Goal: Task Accomplishment & Management: Complete application form

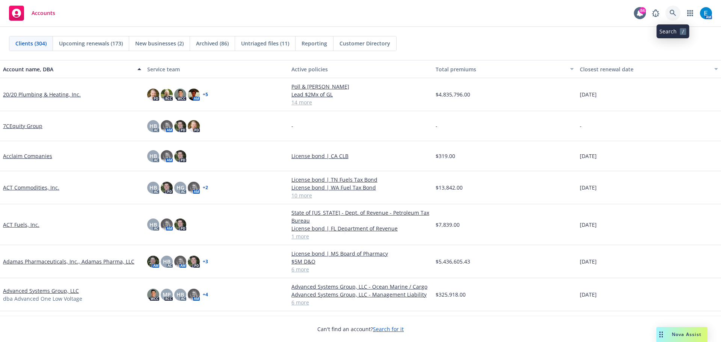
click at [671, 12] on icon at bounding box center [672, 13] width 7 height 7
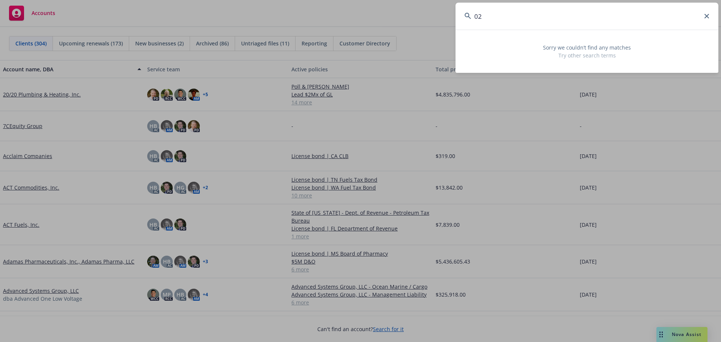
type input "0"
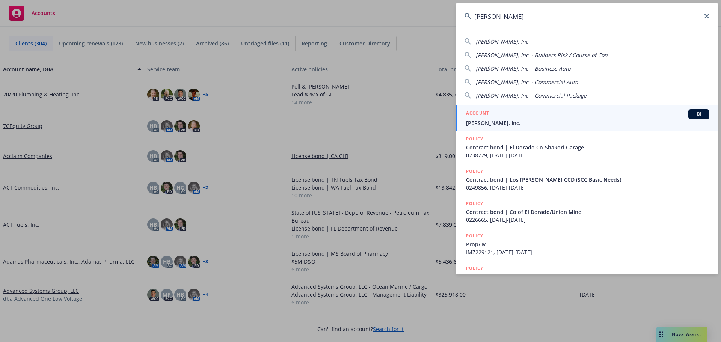
type input "[PERSON_NAME]"
click at [494, 122] on span "[PERSON_NAME], Inc." at bounding box center [587, 123] width 243 height 8
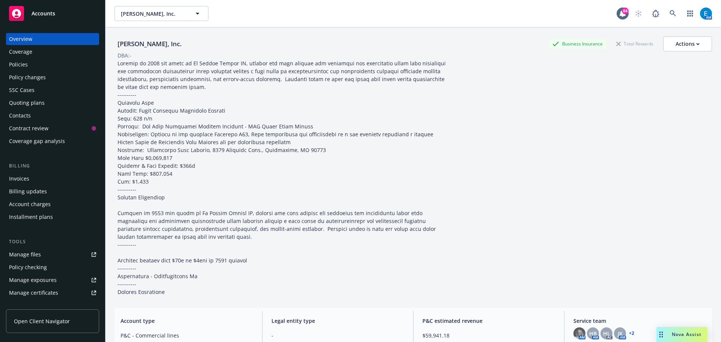
click at [17, 63] on div "Policies" at bounding box center [18, 65] width 19 height 12
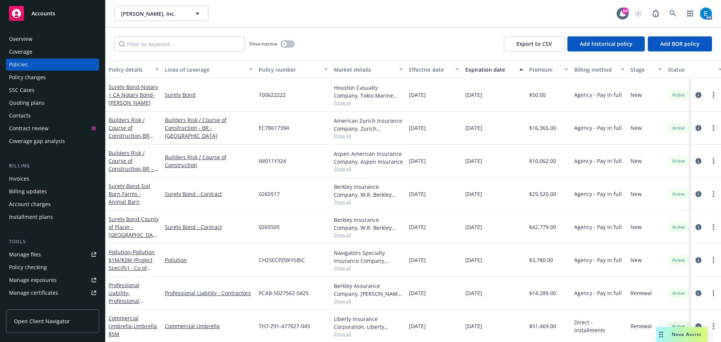
drag, startPoint x: 23, startPoint y: 178, endPoint x: 27, endPoint y: 176, distance: 4.6
click at [23, 178] on div "Invoices" at bounding box center [19, 179] width 20 height 12
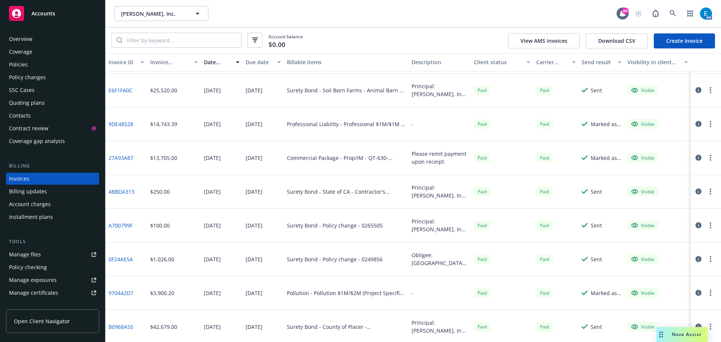
scroll to position [209, 0]
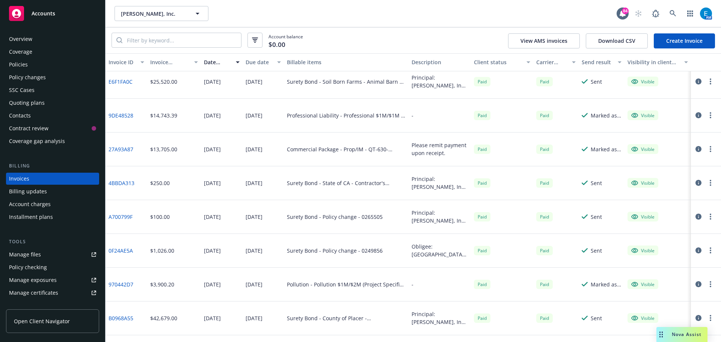
click at [125, 216] on link "A700799F" at bounding box center [120, 217] width 24 height 8
click at [161, 39] on input "search" at bounding box center [181, 40] width 119 height 14
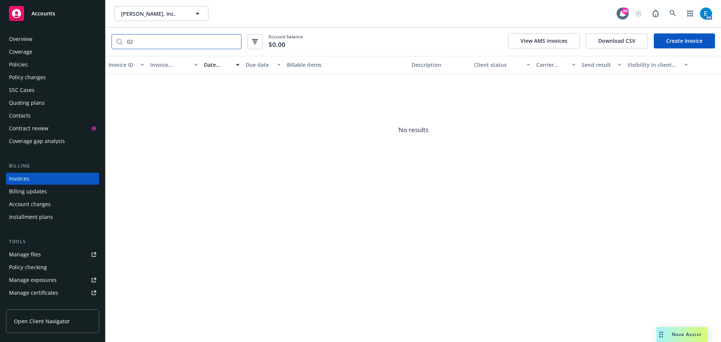
type input "0"
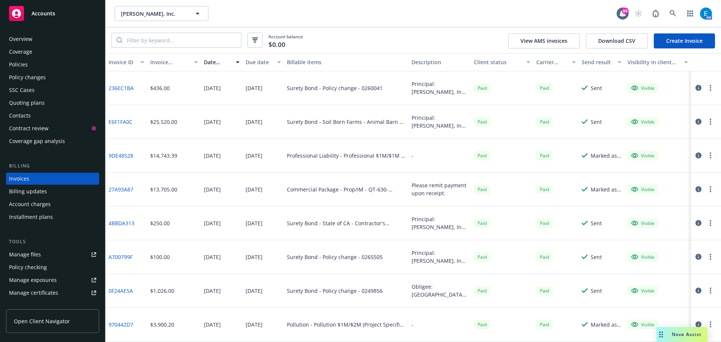
click at [23, 65] on div "Policies" at bounding box center [18, 65] width 19 height 12
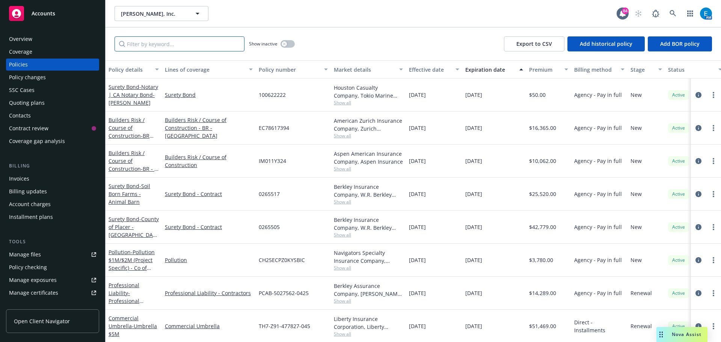
click at [148, 44] on input "Filter by keyword..." at bounding box center [180, 43] width 130 height 15
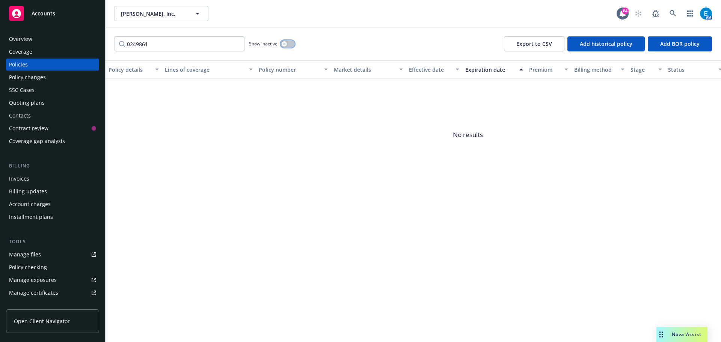
click at [292, 44] on button "button" at bounding box center [287, 44] width 14 height 8
click at [162, 43] on input "0249861" at bounding box center [180, 43] width 130 height 15
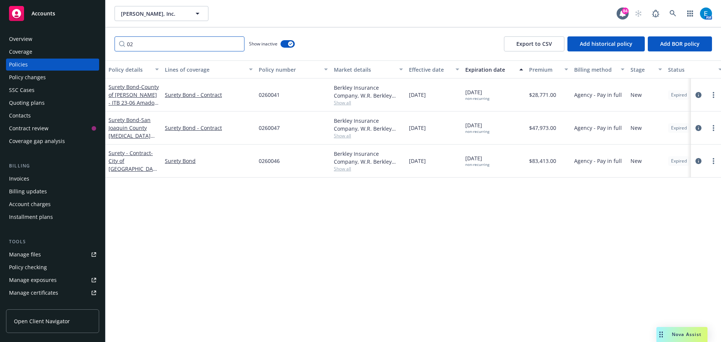
type input "0"
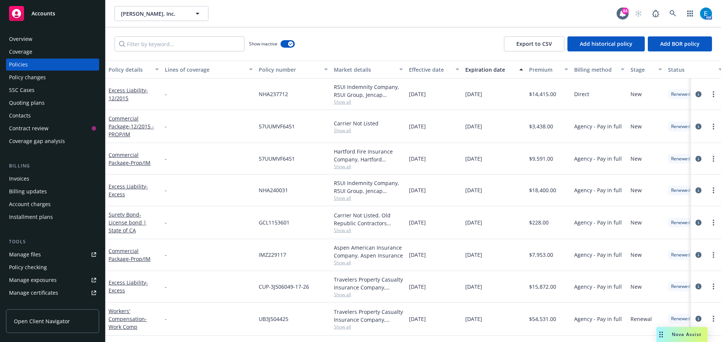
click at [20, 177] on div "Invoices" at bounding box center [19, 179] width 20 height 12
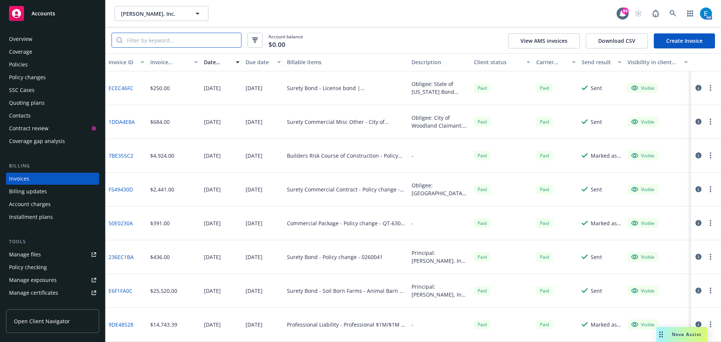
click at [180, 41] on input "search" at bounding box center [181, 40] width 119 height 14
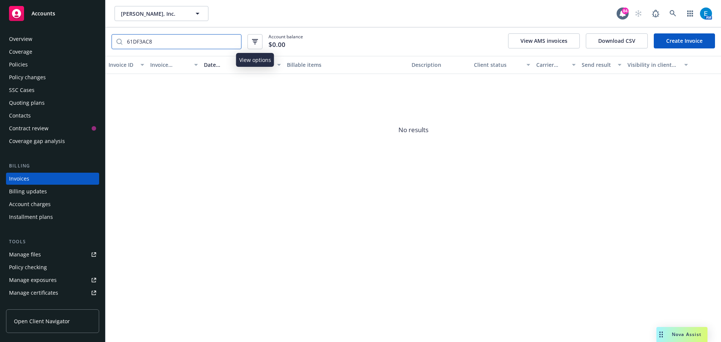
type input "61DF3AC8"
click at [255, 43] on icon "button" at bounding box center [255, 41] width 6 height 5
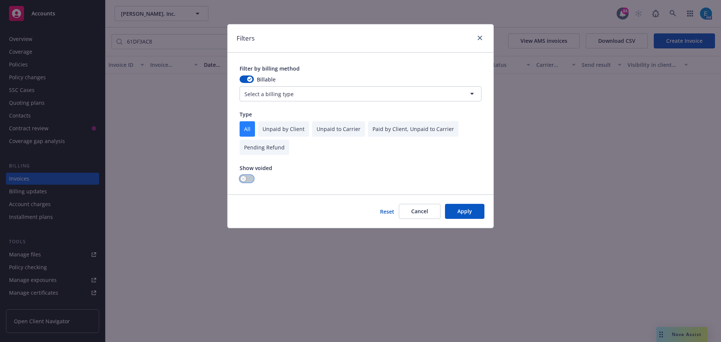
click at [247, 179] on button "button" at bounding box center [247, 179] width 14 height 8
click at [461, 216] on button "Apply" at bounding box center [464, 211] width 39 height 15
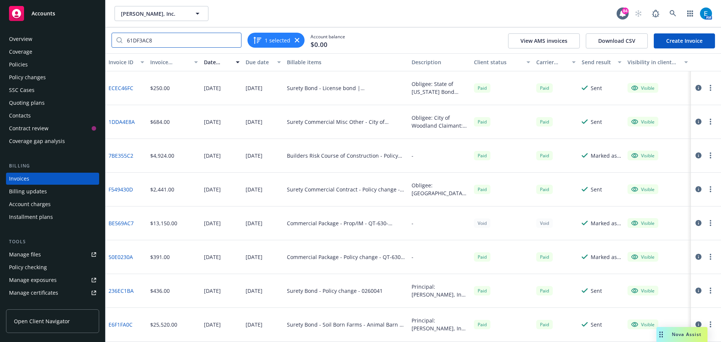
click at [169, 44] on input "61DF3AC8" at bounding box center [181, 40] width 119 height 14
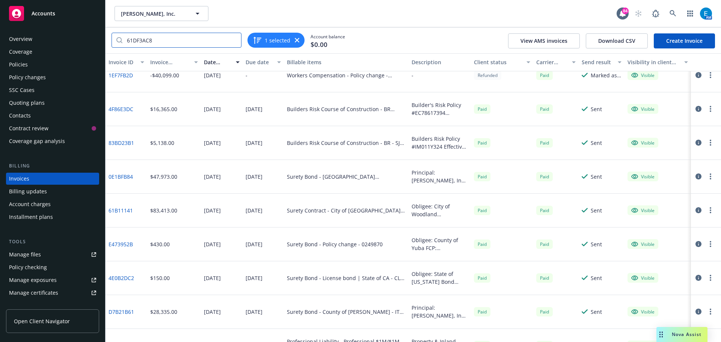
scroll to position [619, 0]
click at [235, 39] on input "61DF3AC8" at bounding box center [181, 40] width 119 height 14
click at [183, 37] on input "search" at bounding box center [181, 40] width 119 height 14
paste input "61DF3AC8"
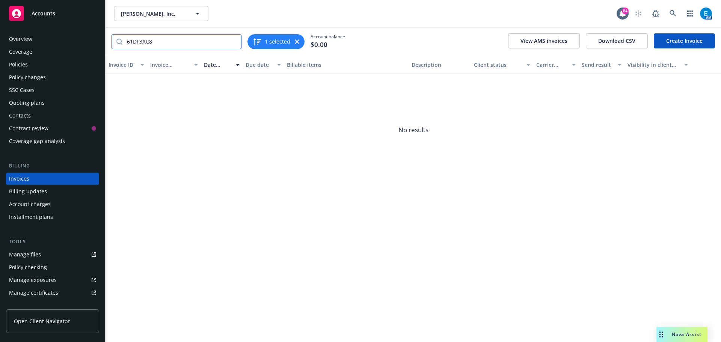
type input "61DF3AC8"
click at [259, 40] on icon "button" at bounding box center [257, 41] width 8 height 7
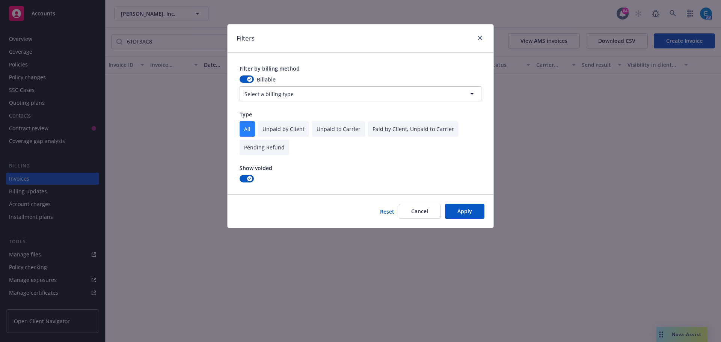
click at [459, 213] on button "Apply" at bounding box center [464, 211] width 39 height 15
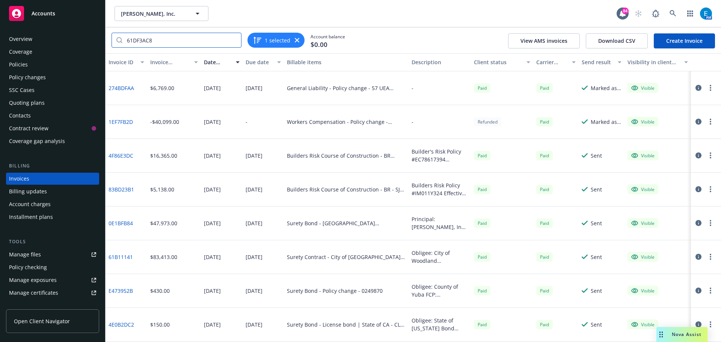
click at [165, 39] on input "61DF3AC8" at bounding box center [181, 40] width 119 height 14
click at [234, 41] on input "61DF3AC8" at bounding box center [181, 40] width 119 height 14
click at [181, 42] on input "search" at bounding box center [181, 40] width 119 height 14
paste input "61DF3AC8"
type input "61DF3AC8"
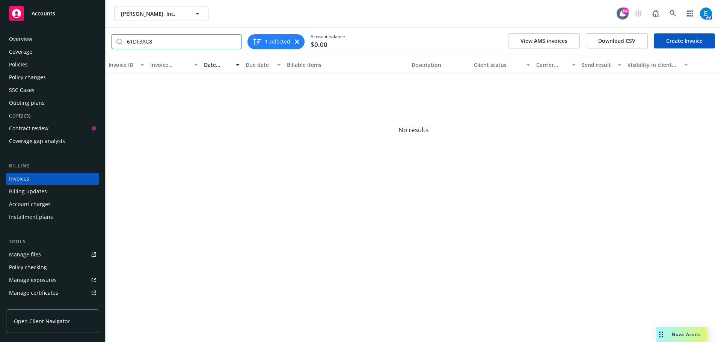
click at [232, 41] on input "61DF3AC8" at bounding box center [181, 42] width 119 height 14
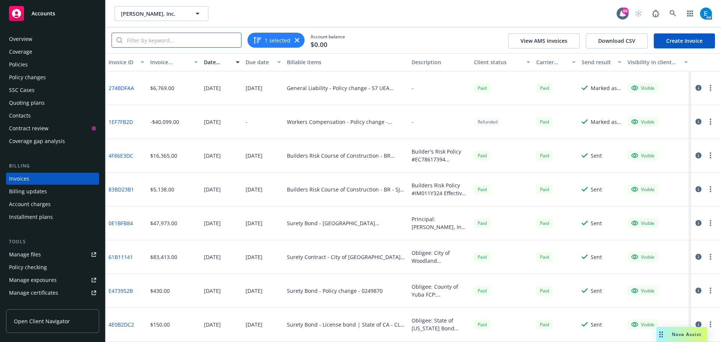
click at [198, 40] on input "search" at bounding box center [181, 40] width 119 height 14
paste input ": B3BB173C"
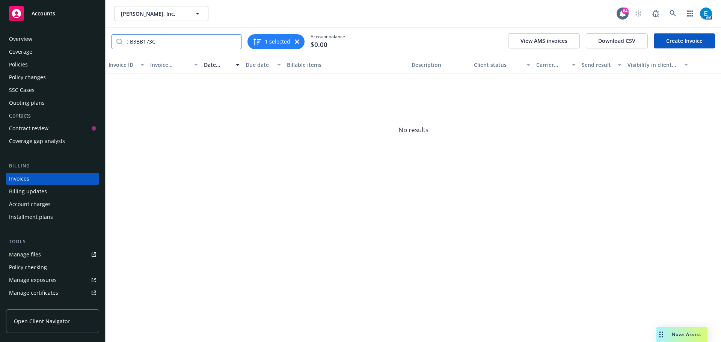
click at [130, 41] on input ": B3BB173C" at bounding box center [181, 42] width 119 height 14
click at [177, 41] on input "B3BB173C" at bounding box center [181, 42] width 119 height 14
type input "B3BB173C"
click at [274, 40] on button "1 selected" at bounding box center [272, 41] width 38 height 9
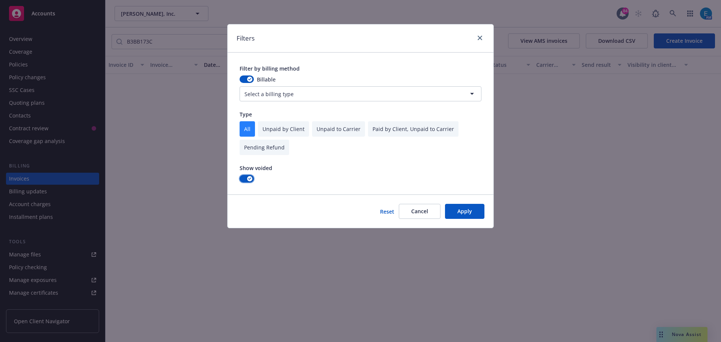
click at [241, 180] on button "button" at bounding box center [247, 179] width 14 height 8
click at [466, 211] on button "Apply" at bounding box center [464, 211] width 39 height 15
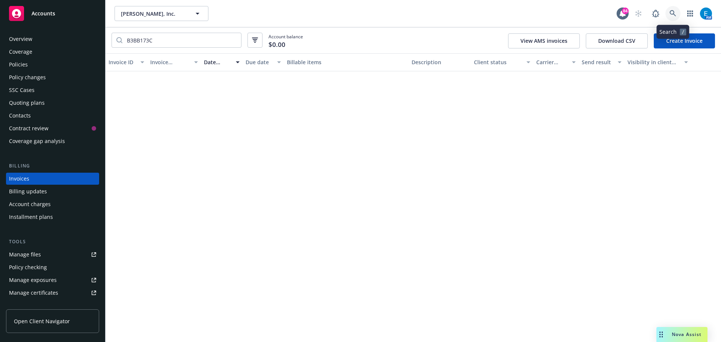
click at [671, 11] on icon at bounding box center [672, 13] width 6 height 6
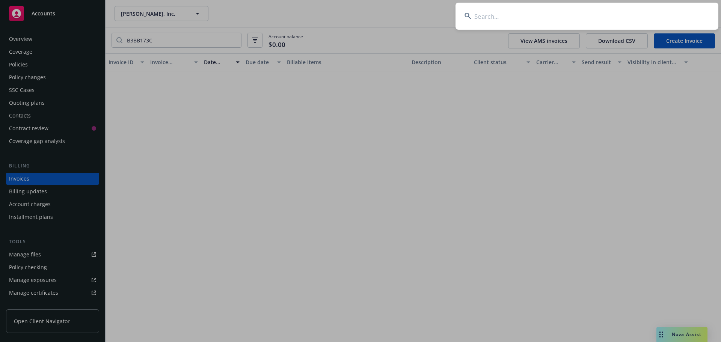
click at [658, 13] on input at bounding box center [586, 16] width 263 height 27
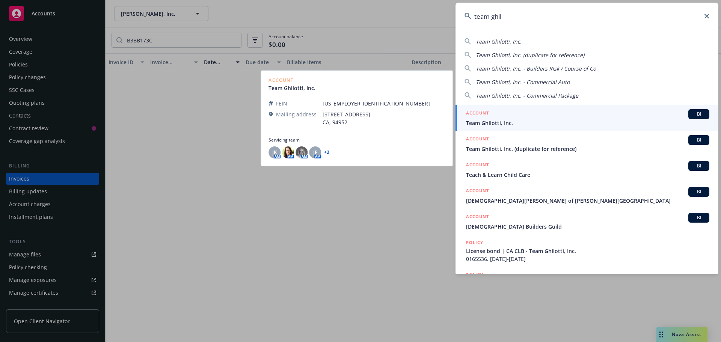
type input "team ghil"
click at [494, 123] on span "Team Ghilotti, Inc." at bounding box center [587, 123] width 243 height 8
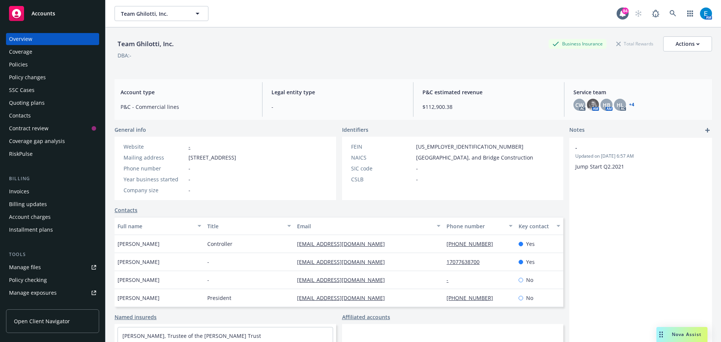
click at [24, 65] on div "Policies" at bounding box center [18, 65] width 19 height 12
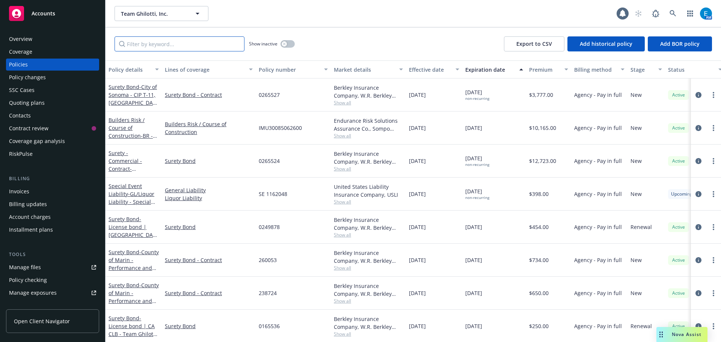
click at [181, 44] on input "Filter by keyword..." at bounding box center [180, 43] width 130 height 15
click at [16, 190] on div "Invoices" at bounding box center [19, 191] width 20 height 12
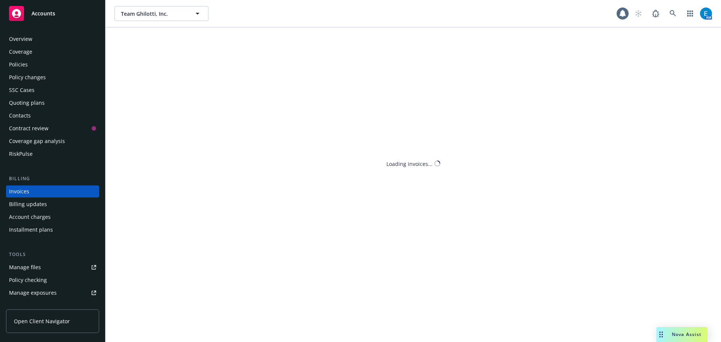
scroll to position [9, 0]
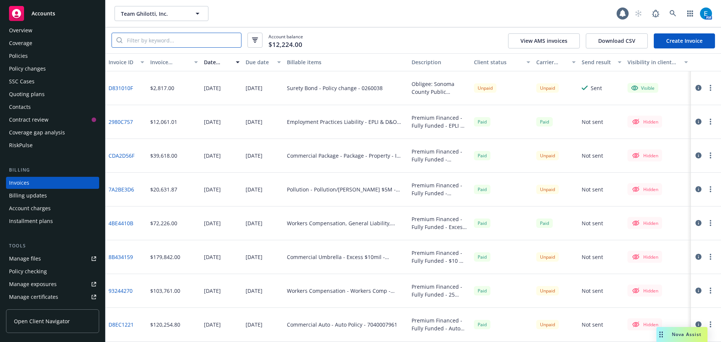
click at [178, 38] on input "search" at bounding box center [181, 40] width 119 height 14
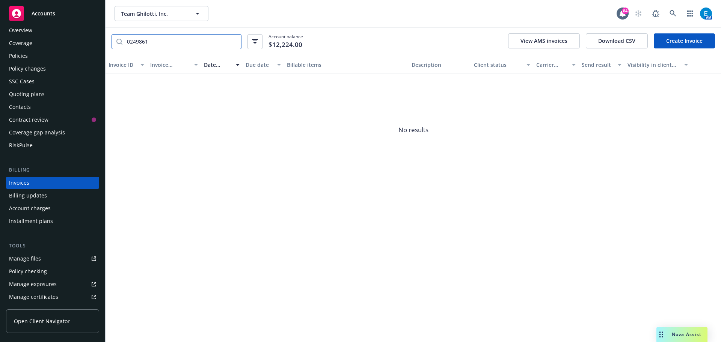
type input "0249861"
click at [113, 41] on div "0249861" at bounding box center [177, 41] width 130 height 15
paste input ": B3BB173C"
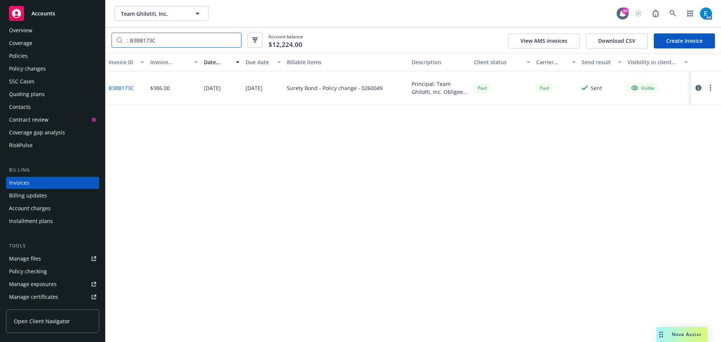
drag, startPoint x: 130, startPoint y: 40, endPoint x: 163, endPoint y: 53, distance: 35.7
click at [130, 40] on input ": B3BB173C" at bounding box center [181, 40] width 119 height 14
type input "B3BB173C"
click at [203, 199] on div "Invoice ID Invoice amount Date issued Due date Billable items Description Clien…" at bounding box center [412, 197] width 615 height 289
click at [24, 56] on div "Policies" at bounding box center [18, 56] width 19 height 12
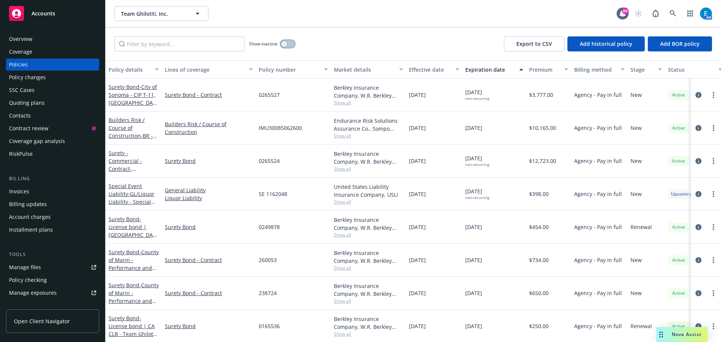
click at [289, 43] on button "button" at bounding box center [287, 44] width 14 height 8
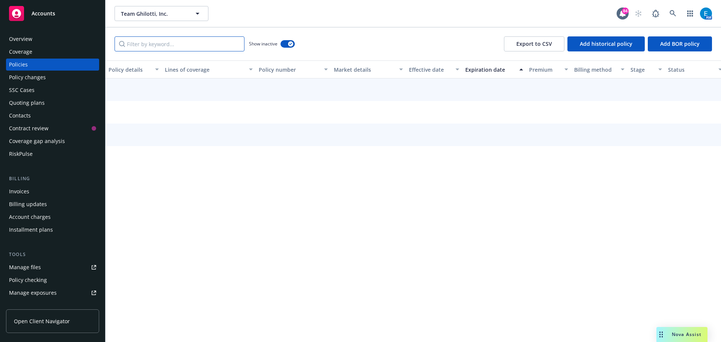
click at [207, 45] on input "Filter by keyword..." at bounding box center [180, 43] width 130 height 15
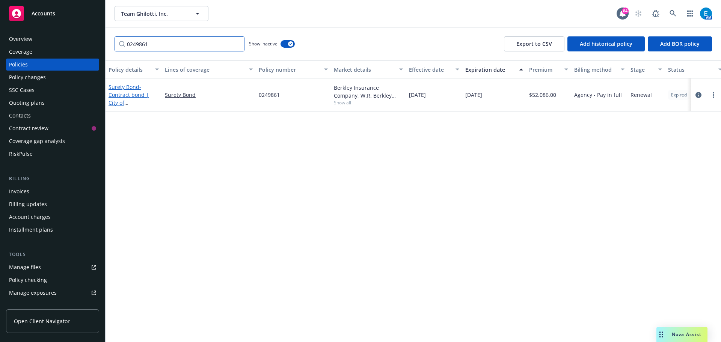
type input "0249861"
drag, startPoint x: 126, startPoint y: 94, endPoint x: 134, endPoint y: 116, distance: 23.3
click at [126, 94] on span "- Contract bond | City of [GEOGRAPHIC_DATA][PERSON_NAME] - Job #8322" at bounding box center [131, 106] width 47 height 47
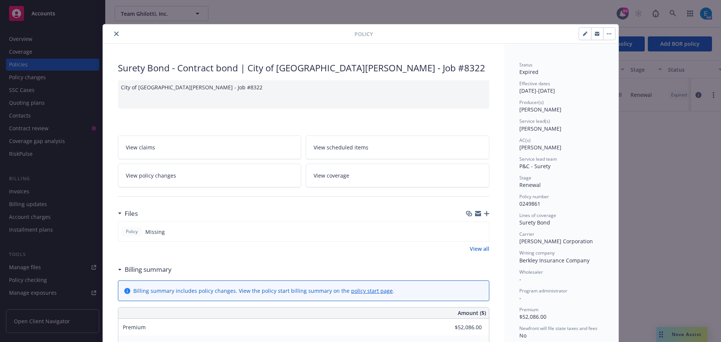
click at [116, 32] on button "close" at bounding box center [116, 33] width 9 height 9
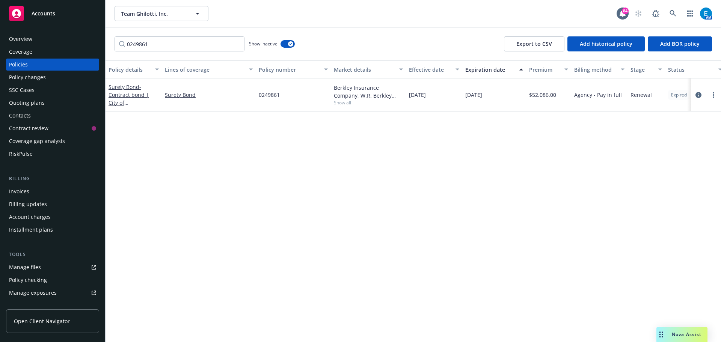
click at [16, 191] on div "Invoices" at bounding box center [19, 191] width 20 height 12
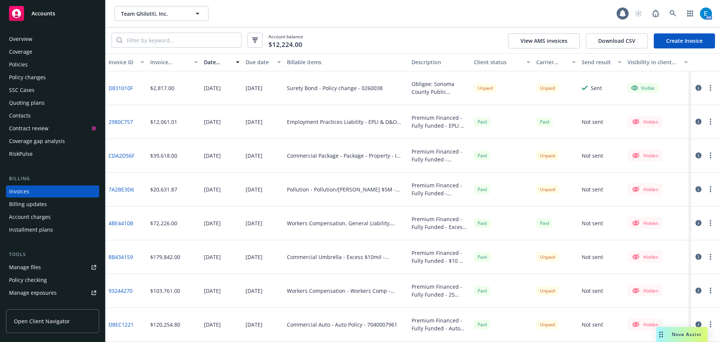
scroll to position [9, 0]
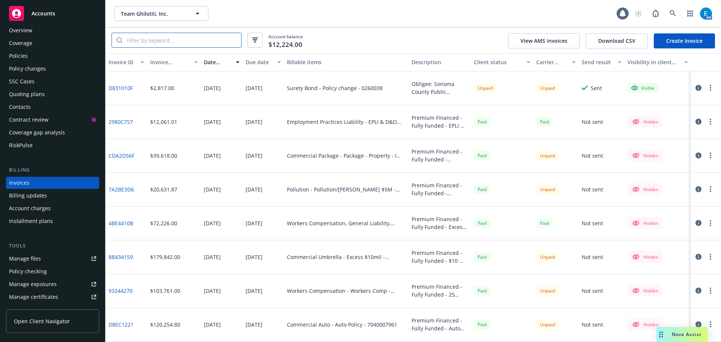
click at [171, 40] on input "search" at bounding box center [181, 40] width 119 height 14
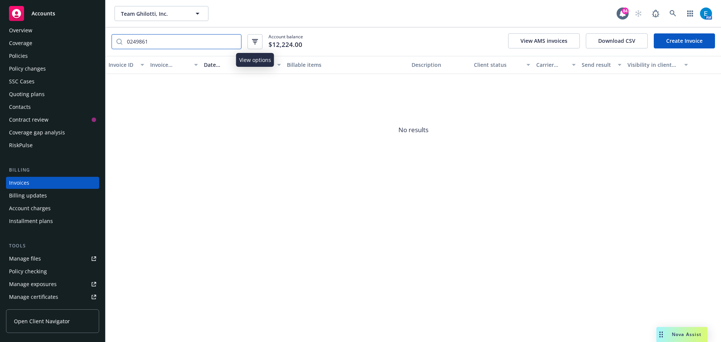
type input "0249861"
click at [256, 43] on icon "button" at bounding box center [255, 41] width 6 height 5
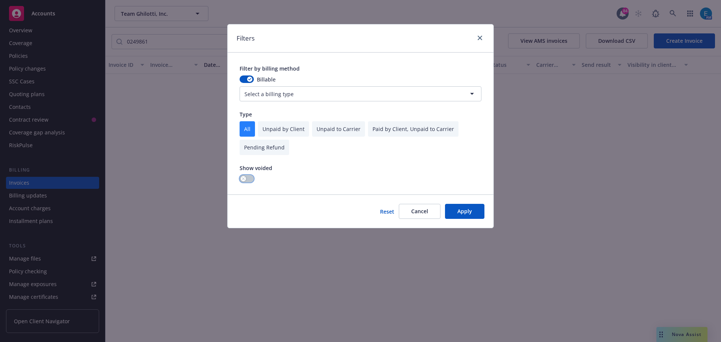
click at [249, 178] on button "button" at bounding box center [247, 179] width 14 height 8
click at [462, 214] on button "Apply" at bounding box center [464, 211] width 39 height 15
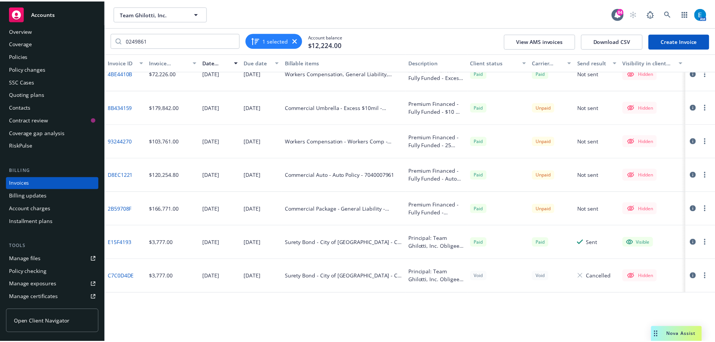
scroll to position [0, 0]
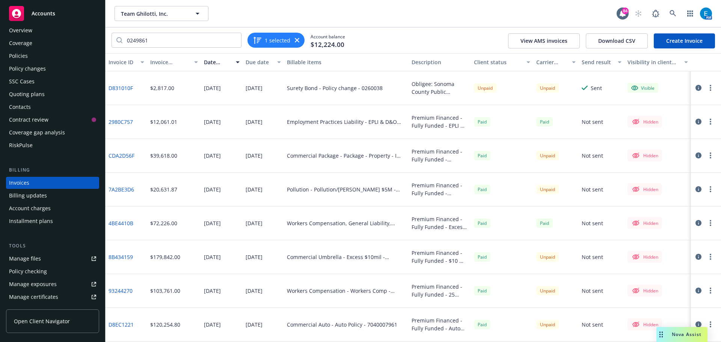
click at [17, 54] on div "Policies" at bounding box center [18, 56] width 19 height 12
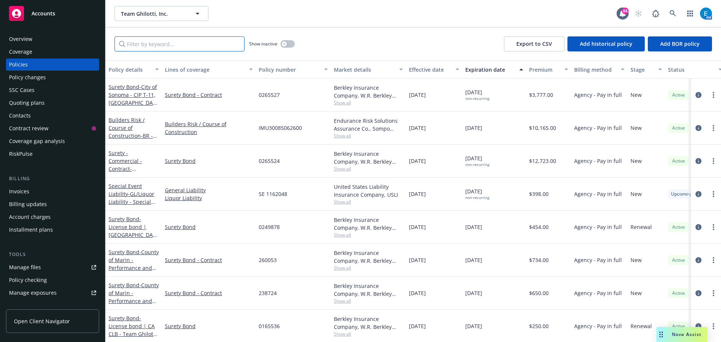
click at [185, 44] on input "Filter by keyword..." at bounding box center [180, 43] width 130 height 15
click at [178, 46] on input "Filter by keyword..." at bounding box center [180, 43] width 130 height 15
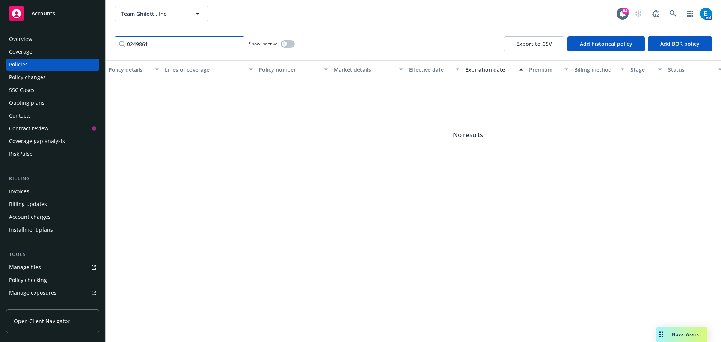
type input "0249861"
click at [287, 45] on button "button" at bounding box center [287, 44] width 14 height 8
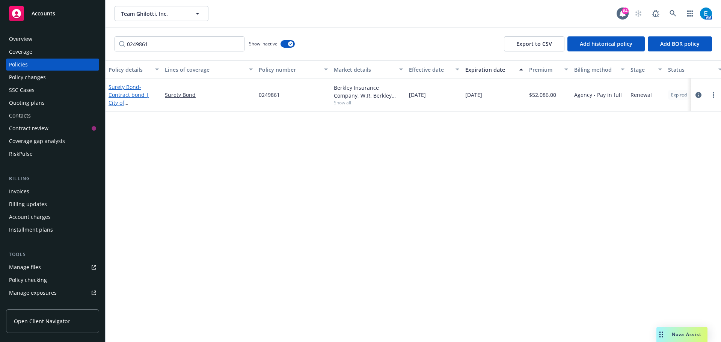
click at [125, 96] on span "- Contract bond | City of [GEOGRAPHIC_DATA][PERSON_NAME] - Job #8322" at bounding box center [131, 106] width 47 height 47
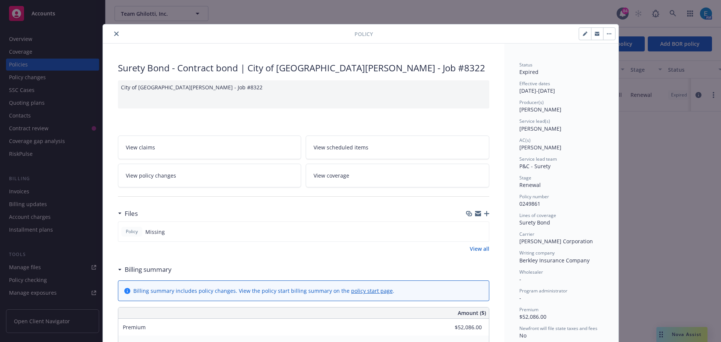
click at [115, 34] on icon "close" at bounding box center [116, 34] width 5 height 5
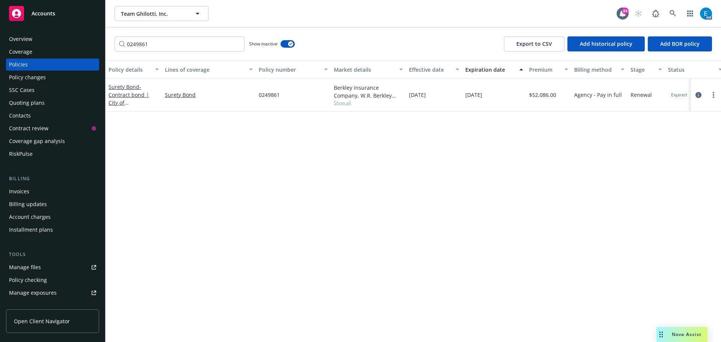
click at [29, 77] on div "Policy changes" at bounding box center [27, 77] width 37 height 12
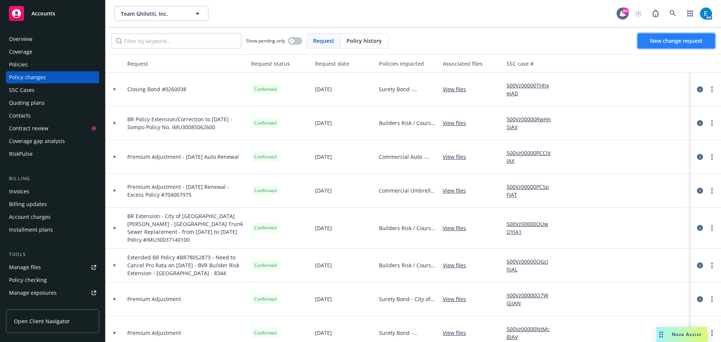
click at [676, 43] on span "New change request" at bounding box center [676, 40] width 53 height 7
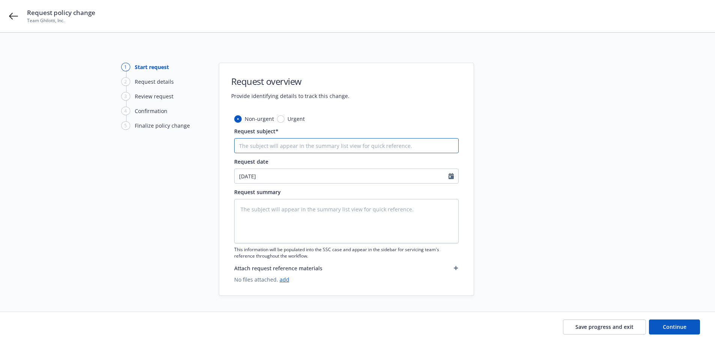
click at [318, 143] on input "Request subject*" at bounding box center [346, 145] width 225 height 15
type textarea "x"
type input "#"
type textarea "x"
type input "#0"
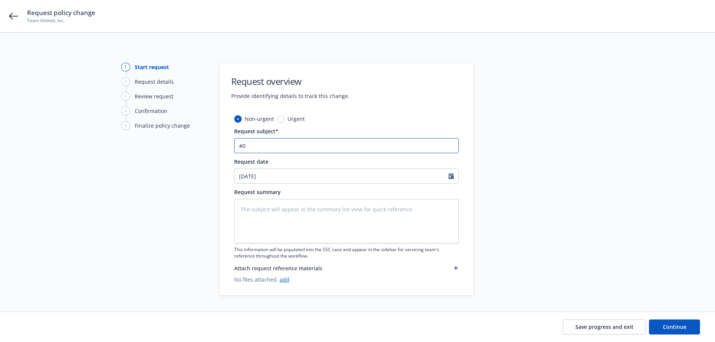
type textarea "x"
type input "#02"
type textarea "x"
type input "#024"
type textarea "x"
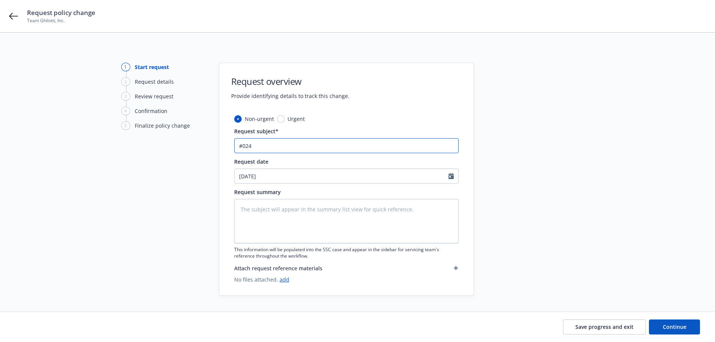
type input "#0249"
type textarea "x"
type input "#02498"
type textarea "x"
type input "#024986"
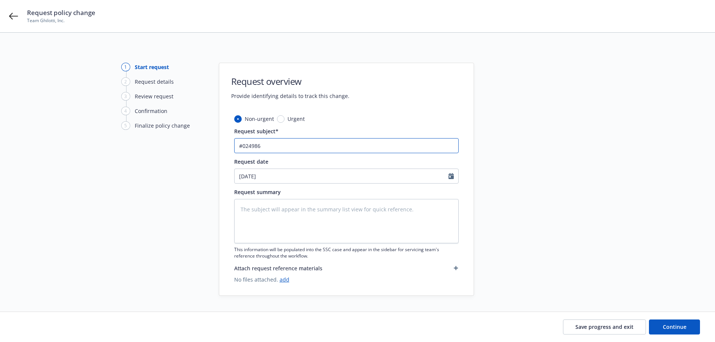
type textarea "x"
type input "#0249861"
type textarea "x"
type input "#0249861"
type textarea "x"
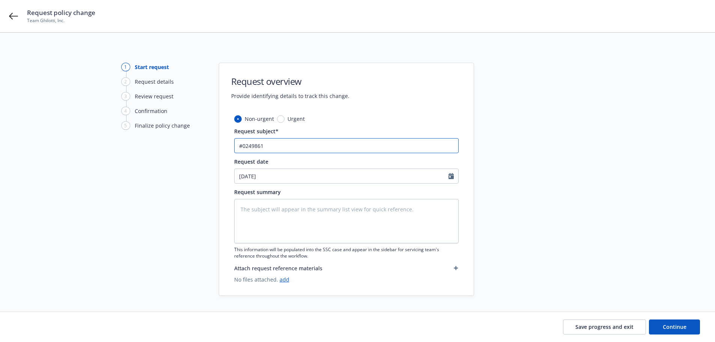
type input "#0249861 -"
type textarea "x"
type input "#0249861 -"
type textarea "x"
type input "#0249861 - F"
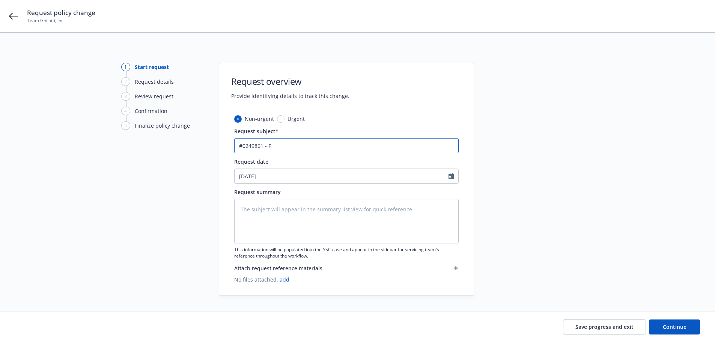
type textarea "x"
type input "#0249861 - FC"
type textarea "x"
type input "#0249861 - FCP"
type textarea "x"
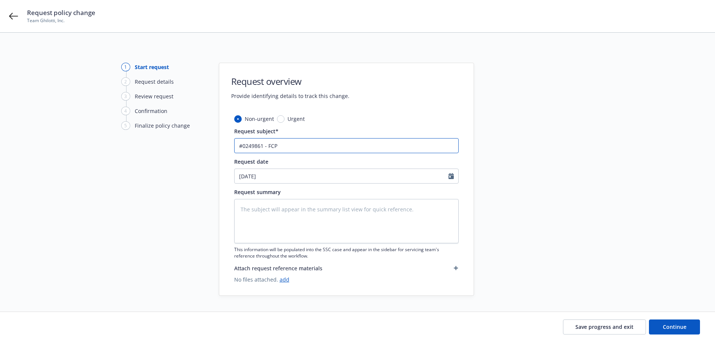
type input "#0249861 - FCP"
type textarea "x"
type input "#0249861 - FCP $"
type textarea "x"
type input "#0249861 - FCP $8"
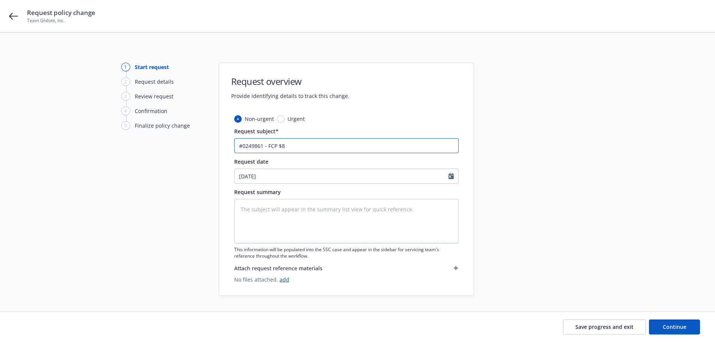
type textarea "x"
type input "#0249861 - FCP $8,"
type textarea "x"
type input "#0249861 - FCP $8,8"
type textarea "x"
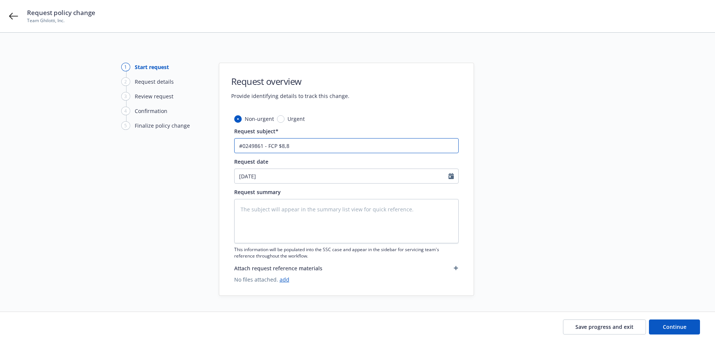
type input "#0249861 - FCP $8,86"
type textarea "x"
type input "#0249861 - FCP $8,864"
type textarea "x"
type input "#0249861 - FCP $8,864,"
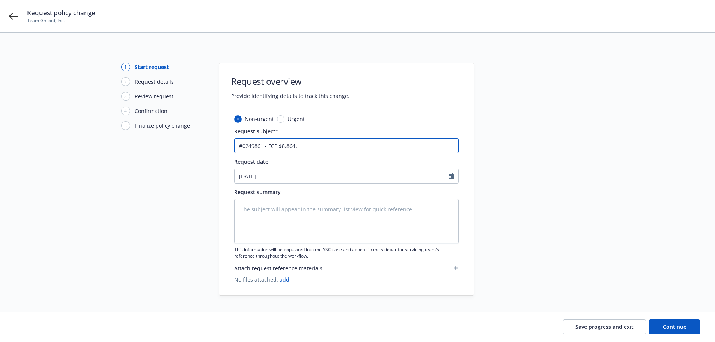
type textarea "x"
type input "#0249861 - FCP $8,864,3"
type textarea "x"
type input "#0249861 - FCP $8,864,39"
type textarea "x"
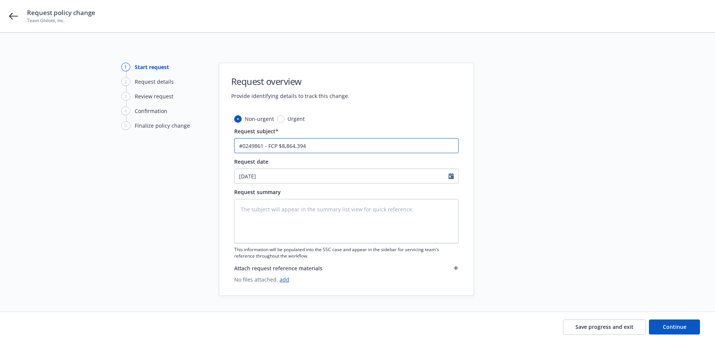
drag, startPoint x: 304, startPoint y: 145, endPoint x: 222, endPoint y: 139, distance: 82.8
click at [222, 139] on div "Non-urgent Urgent Request subject* #0249861 - FCP $8,864,394 Request date [DATE…" at bounding box center [346, 205] width 255 height 181
type input "#0249861 - FCP $8,864,394"
click at [263, 215] on textarea at bounding box center [346, 221] width 225 height 44
paste textarea "#0249861 - FCP $8,864,394"
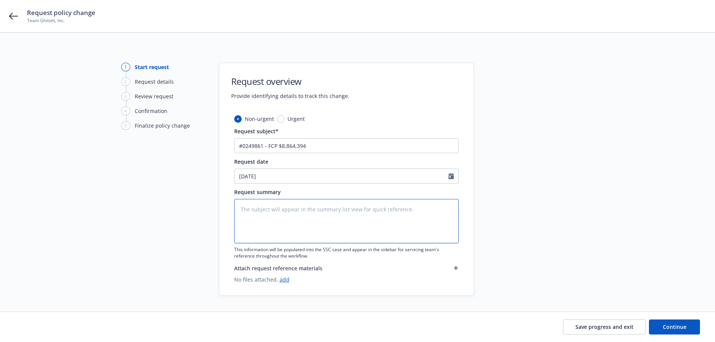
type textarea "x"
type textarea "#0249861 - FCP $8,864,394"
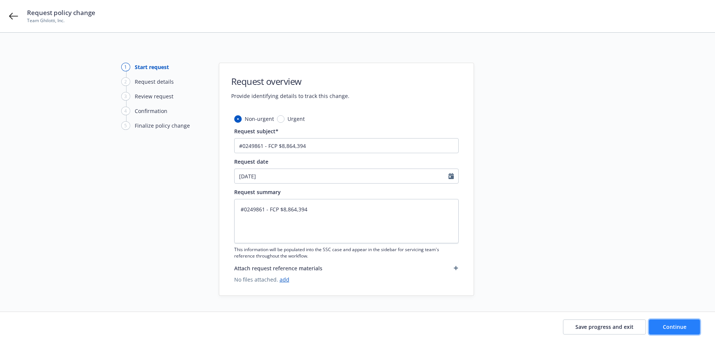
click at [668, 329] on span "Continue" at bounding box center [675, 326] width 24 height 7
type textarea "x"
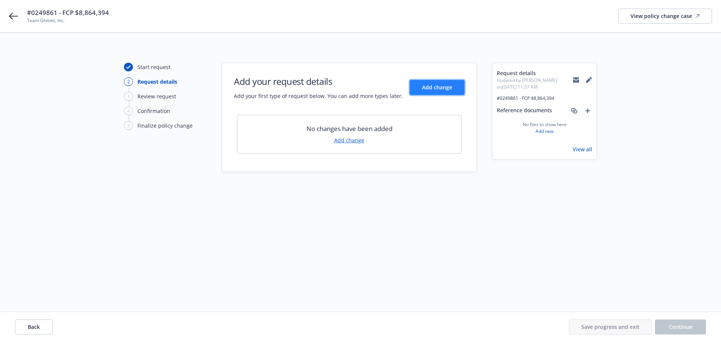
click at [432, 89] on span "Add change" at bounding box center [437, 87] width 30 height 7
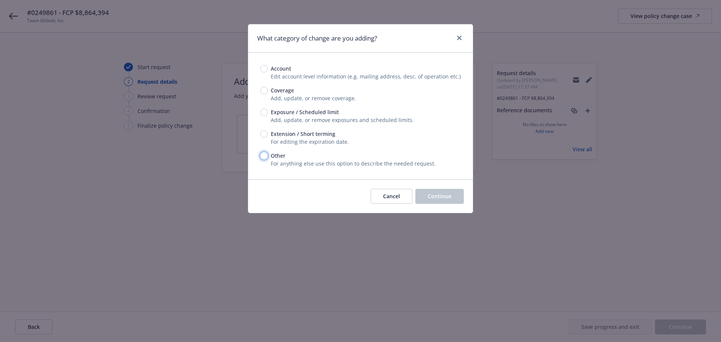
click at [263, 155] on input "Other" at bounding box center [264, 156] width 8 height 8
radio input "true"
click at [438, 195] on span "Continue" at bounding box center [440, 196] width 24 height 7
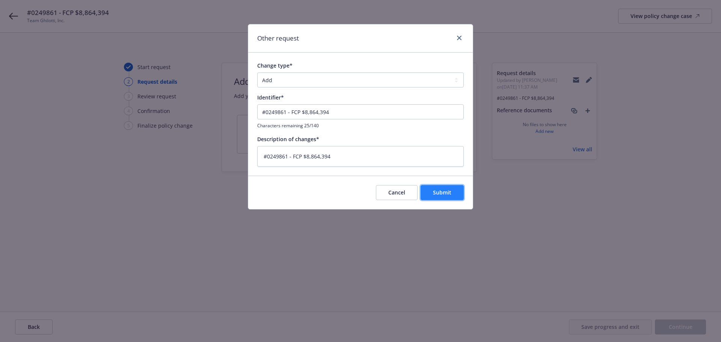
click at [458, 194] on button "Submit" at bounding box center [441, 192] width 43 height 15
type textarea "x"
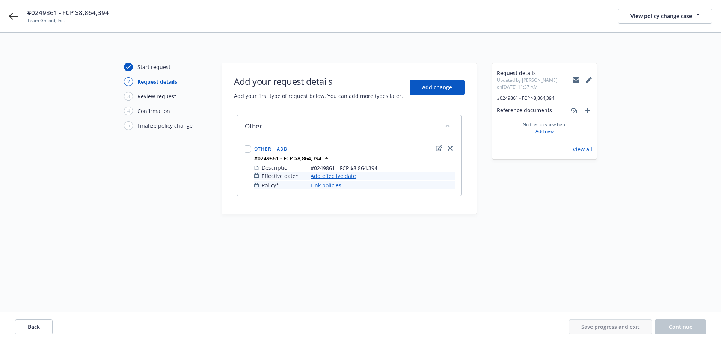
click at [343, 176] on link "Add effective date" at bounding box center [332, 176] width 45 height 8
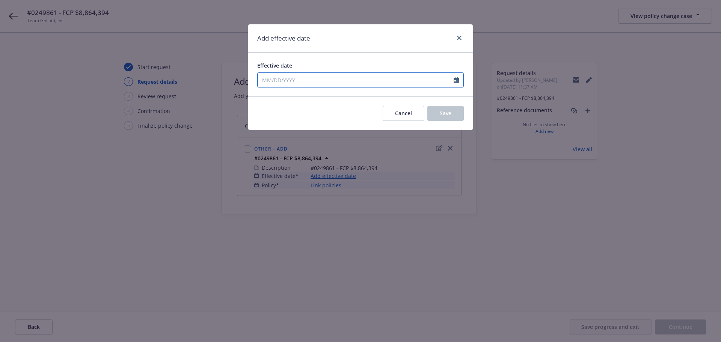
select select "10"
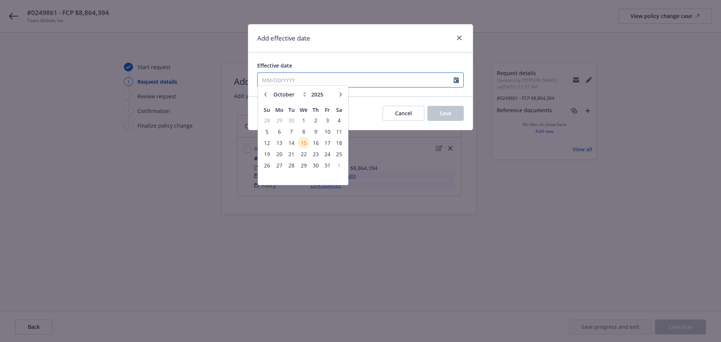
click at [300, 82] on input "Effective date" at bounding box center [356, 80] width 196 height 14
type input "[DATE]"
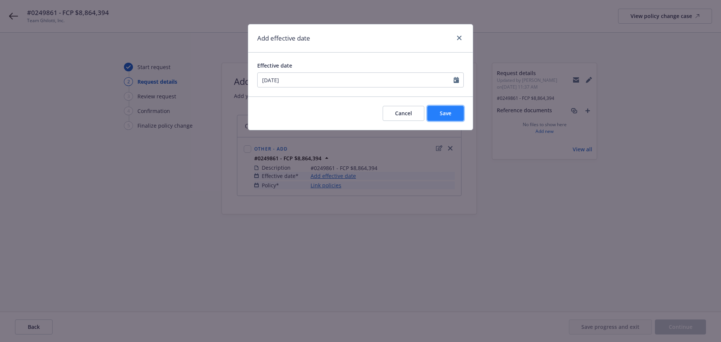
click at [447, 112] on span "Save" at bounding box center [446, 113] width 12 height 7
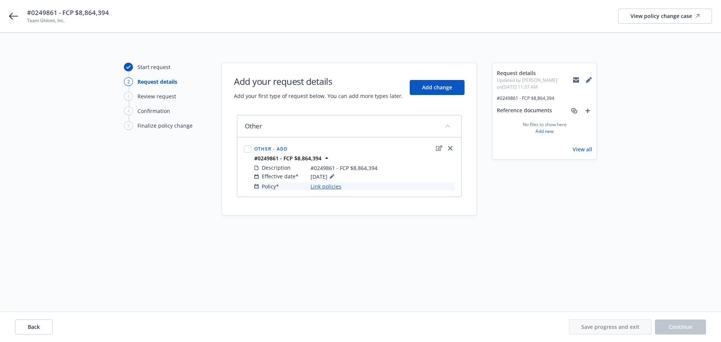
click at [324, 187] on link "Link policies" at bounding box center [325, 186] width 31 height 8
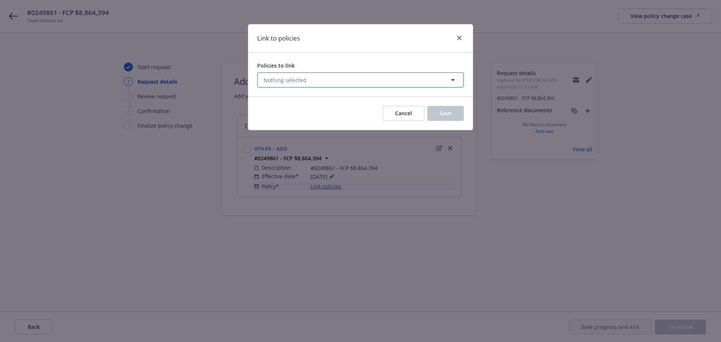
click at [311, 77] on button "Nothing selected" at bounding box center [360, 79] width 206 height 15
select select "ACTIVE"
type input "0249861"
click at [444, 97] on select "All Active Upcoming Expired Cancelled" at bounding box center [426, 98] width 43 height 12
select select "EXPIRED"
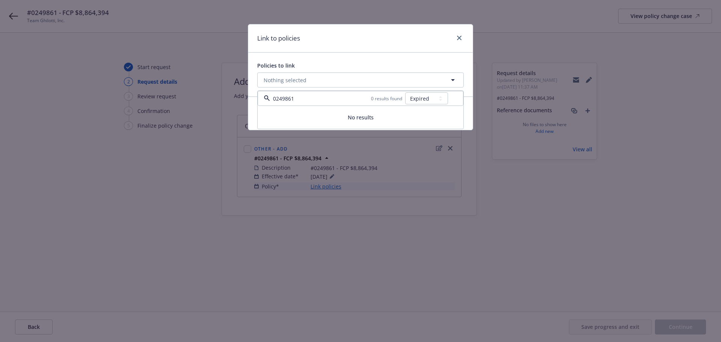
click at [405, 92] on select "All Active Upcoming Expired Cancelled" at bounding box center [426, 98] width 43 height 12
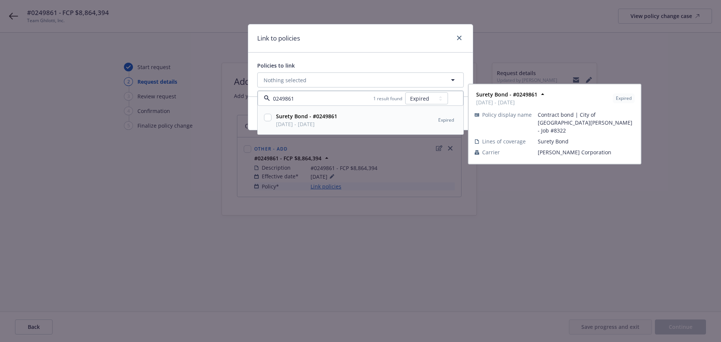
click at [266, 117] on input "checkbox" at bounding box center [268, 118] width 8 height 8
checkbox input "true"
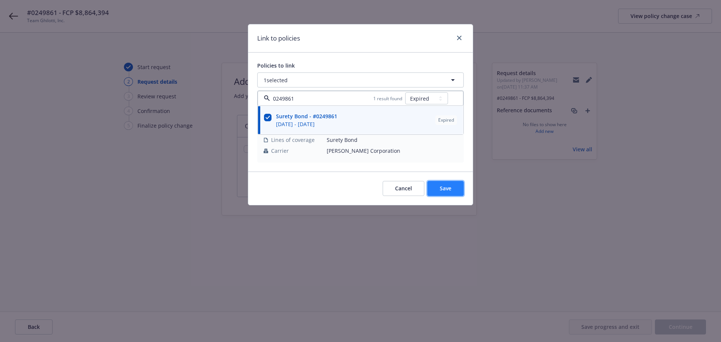
click at [448, 185] on span "Save" at bounding box center [446, 188] width 12 height 7
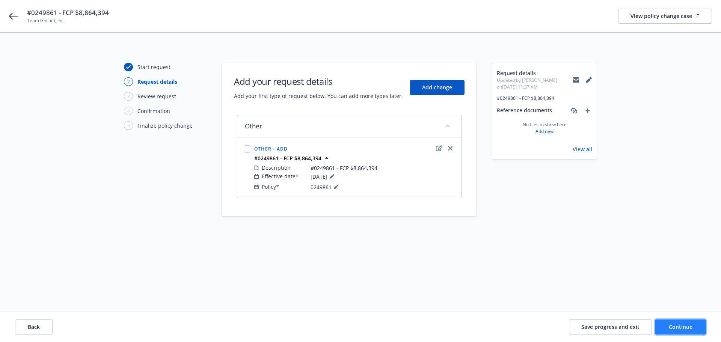
click at [679, 324] on span "Continue" at bounding box center [681, 326] width 24 height 7
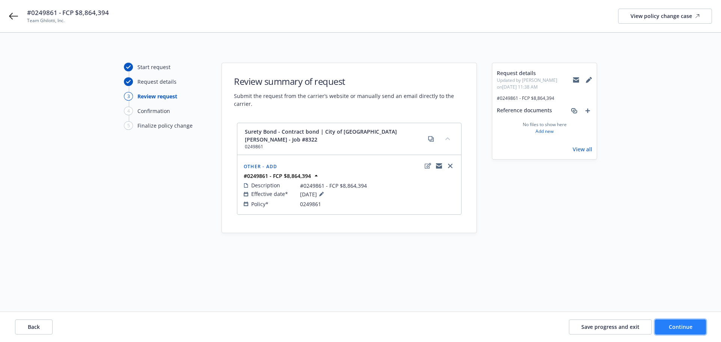
click at [686, 324] on span "Continue" at bounding box center [681, 326] width 24 height 7
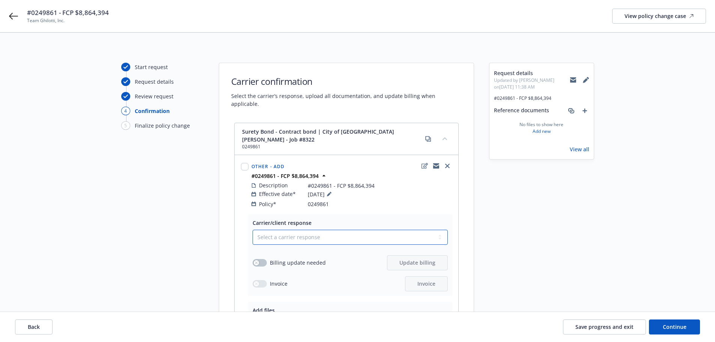
click at [303, 230] on select "Select a carrier response Accepted Accepted with revision No endorsement needed…" at bounding box center [350, 237] width 195 height 15
select select "ACCEPTED"
click at [253, 230] on select "Select a carrier response Accepted Accepted with revision No endorsement needed…" at bounding box center [350, 237] width 195 height 15
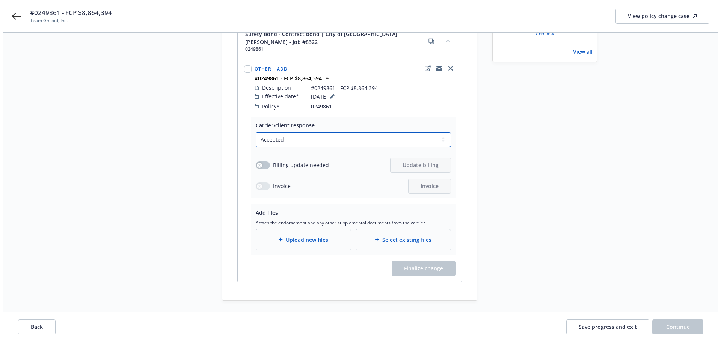
scroll to position [101, 0]
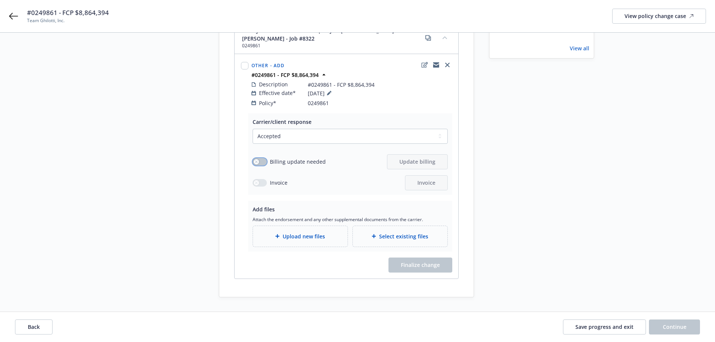
click at [261, 158] on button "button" at bounding box center [260, 162] width 14 height 8
click at [422, 158] on span "Update billing" at bounding box center [417, 161] width 36 height 7
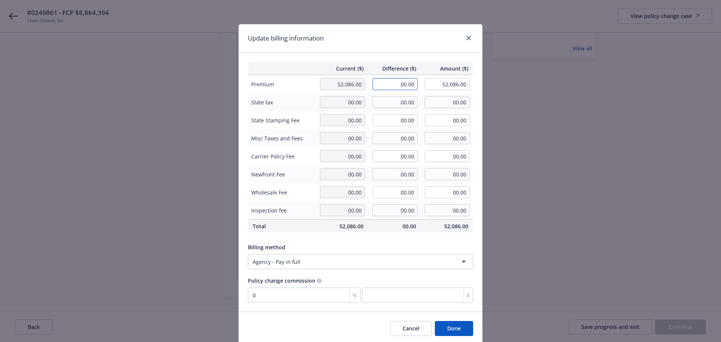
click at [391, 85] on input "00.00" at bounding box center [394, 84] width 45 height 12
type input "436.00"
type input "52,522.00"
type input "0"
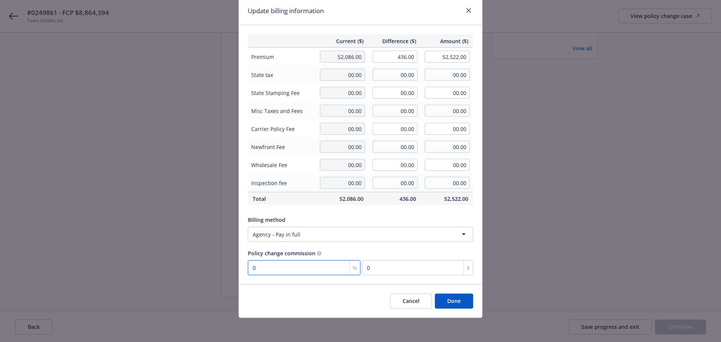
click at [276, 269] on input "0" at bounding box center [304, 267] width 113 height 15
type input "7"
type input "30.52"
type input "7.2"
type input "31.39"
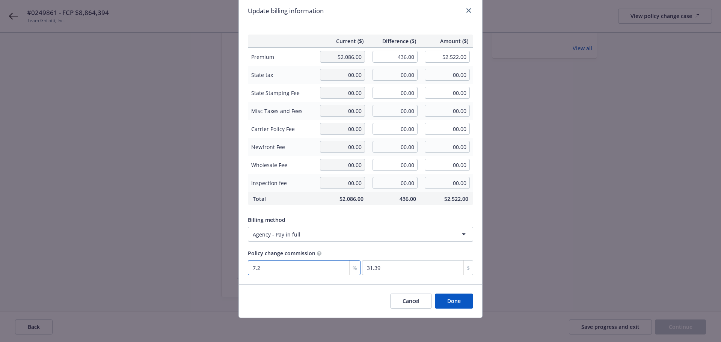
type input "7.28"
type input "31.74"
click at [384, 266] on input "31.74" at bounding box center [417, 267] width 111 height 15
type input "7.271"
type input "31.7"
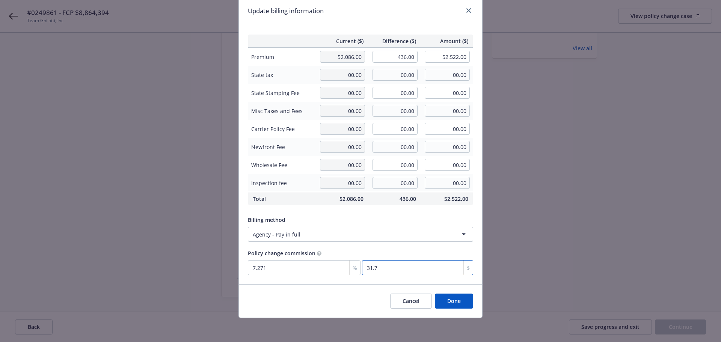
type input "7.11"
type input "31"
type input "0.688"
type input "3"
type input "0"
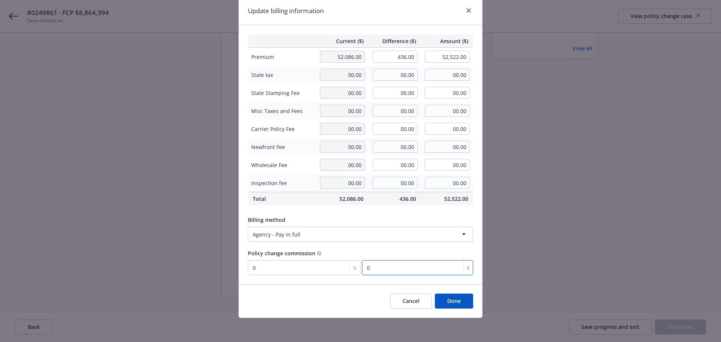
type input "0"
type input "1.606"
type input "07"
type input "1.651"
type input "07.2"
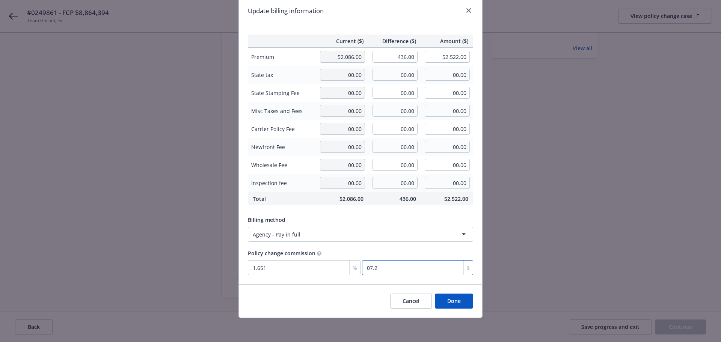
type input "1.67"
type input "07.28"
click at [368, 268] on input "07.28" at bounding box center [417, 267] width 111 height 15
click at [367, 268] on input "07.28" at bounding box center [417, 267] width 111 height 15
type input "7.28"
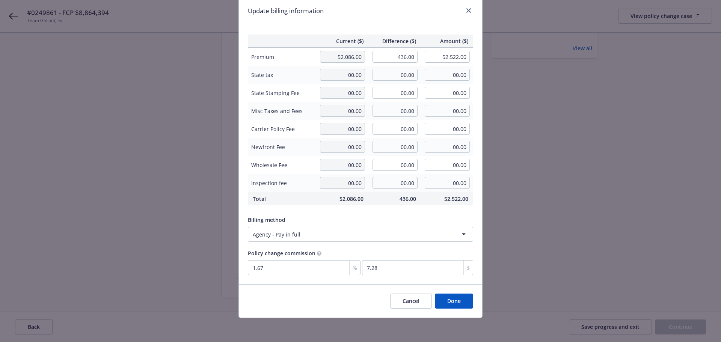
click at [444, 301] on button "Done" at bounding box center [454, 301] width 38 height 15
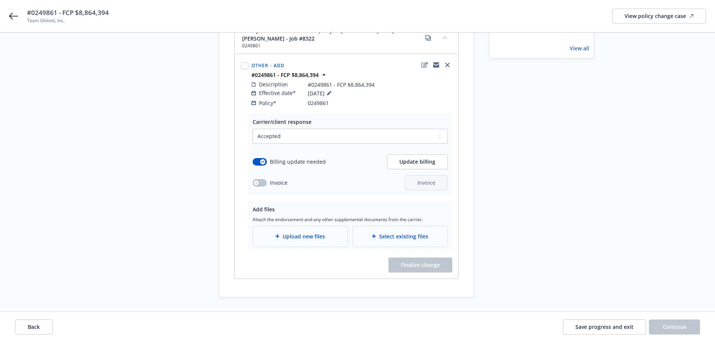
click at [290, 232] on span "Upload new files" at bounding box center [304, 236] width 42 height 8
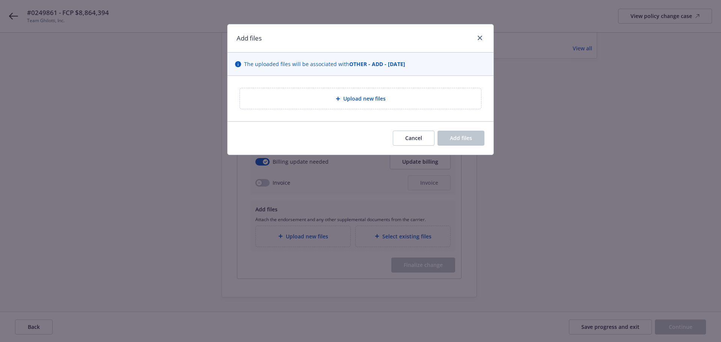
type textarea "x"
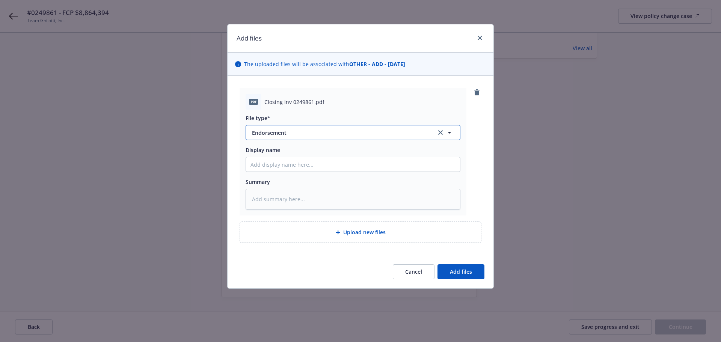
click at [303, 132] on span "Endorsement" at bounding box center [339, 133] width 174 height 8
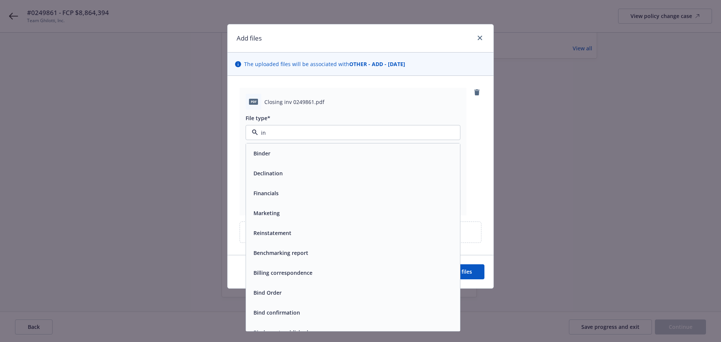
type input "inv"
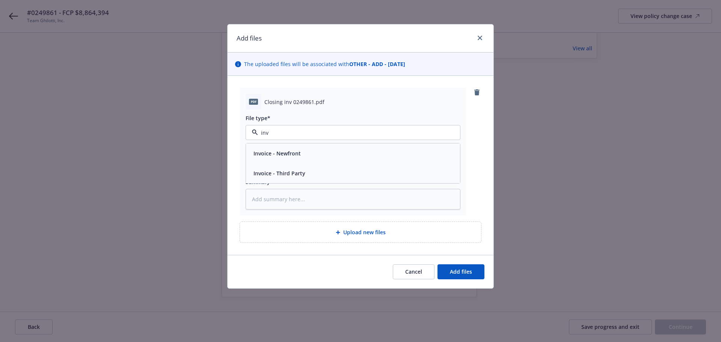
click at [280, 173] on span "Invoice - Third Party" at bounding box center [279, 173] width 52 height 8
click at [306, 166] on input "Display name" at bounding box center [353, 164] width 214 height 14
type textarea "x"
type input "#"
type textarea "x"
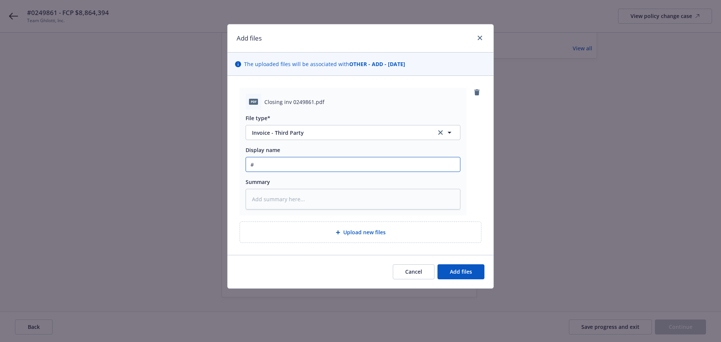
type input "#0"
type textarea "x"
type input "#02"
type textarea "x"
type input "#024"
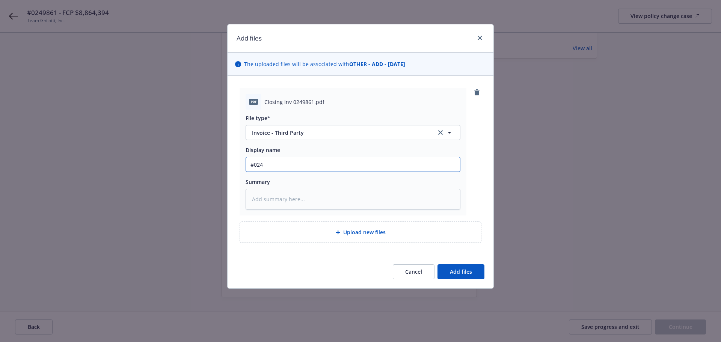
type textarea "x"
type input "#0249"
type textarea "x"
type input "#02498"
type textarea "x"
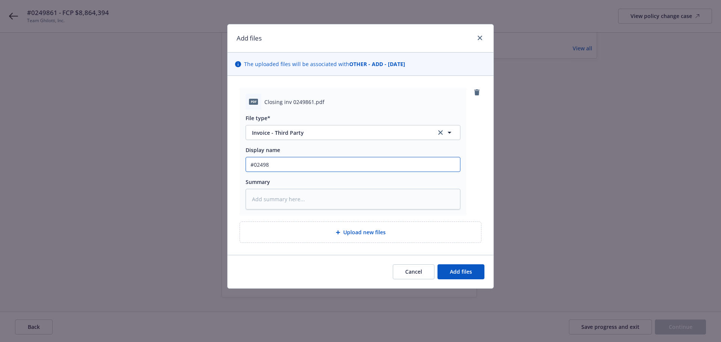
type input "#024986"
type textarea "x"
type input "#0249861"
type textarea "x"
type input "#0249861"
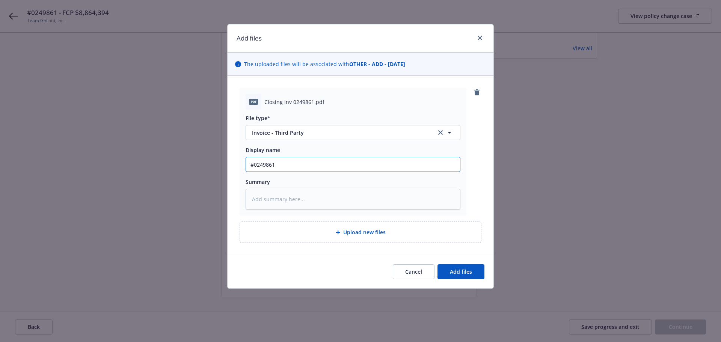
type textarea "x"
type input "#0249861 -"
type textarea "x"
type input "#0249861 -"
type textarea "x"
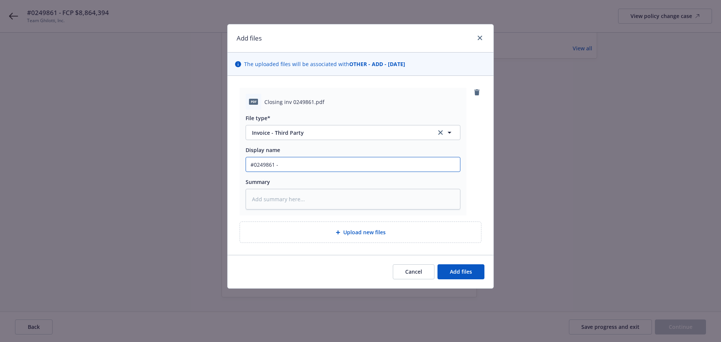
type input "#0249861 - B"
type textarea "x"
type input "#0249861 - Be"
type textarea "x"
type input "#0249861 - Ber"
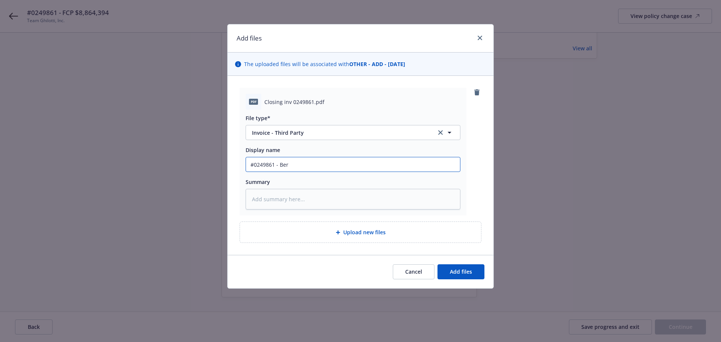
type textarea "x"
type input "#0249861 - [PERSON_NAME]"
type textarea "x"
type input "#0249861 - Berkl"
type textarea "x"
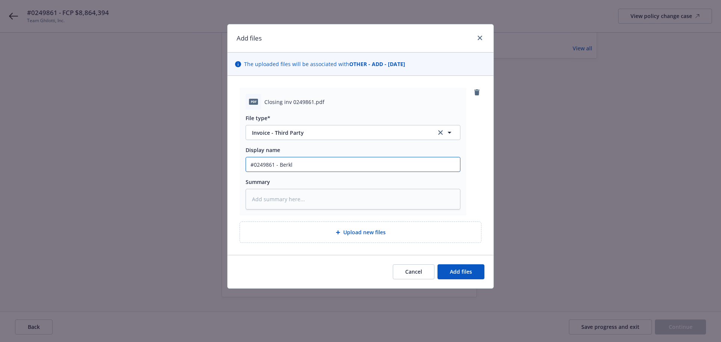
type input "#0249861 - Berkle"
type textarea "x"
type input "#0249861 - [GEOGRAPHIC_DATA]"
type textarea "x"
type input "#0249861 - [GEOGRAPHIC_DATA]"
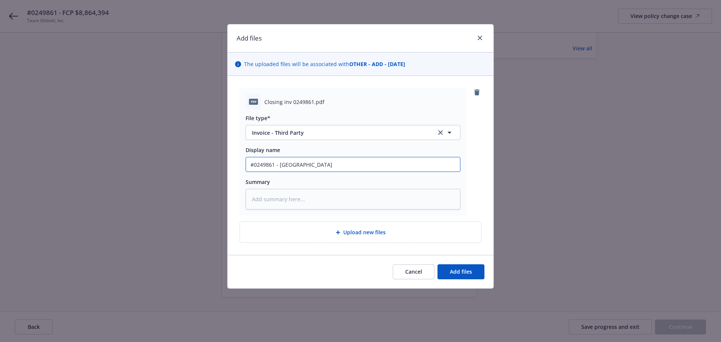
type textarea "x"
type input "#0249861 - Berkley S"
type textarea "x"
type input "#0249861 - Berkley Su"
type textarea "x"
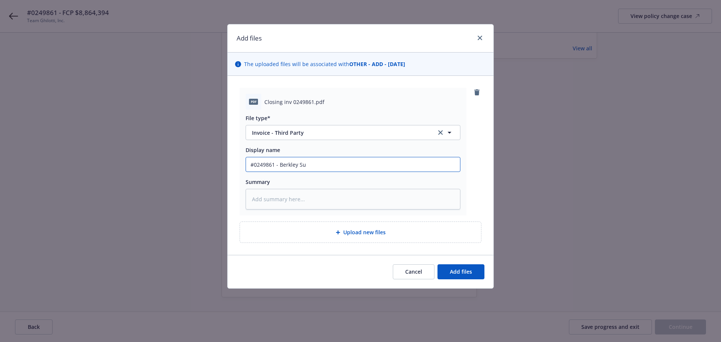
type input "#0249861 - Berkley Sur"
type textarea "x"
type input "#0249861 - Berkley Sure"
type textarea "x"
type input "#0249861 - Berkley Suret"
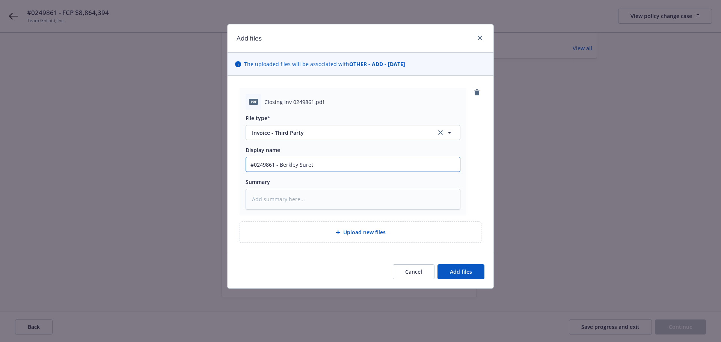
type textarea "x"
type input "#0249861 - Berkley Surety"
type textarea "x"
type input "#0249861 - Berkley Surety"
type textarea "x"
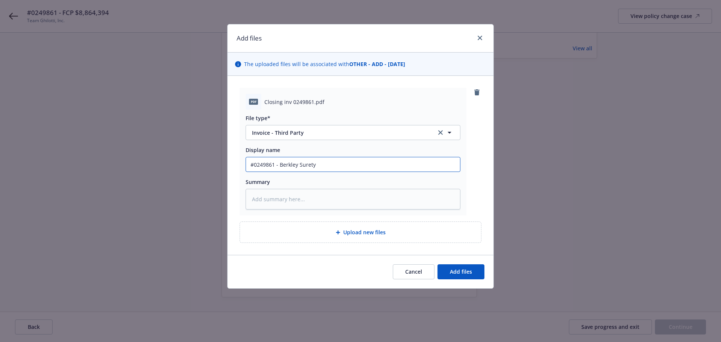
type input "#0249861 - Berkley Surety I"
type textarea "x"
type input "#0249861 - Berkley Surety In"
type textarea "x"
type input "#0249861 - Berkley Surety Inv"
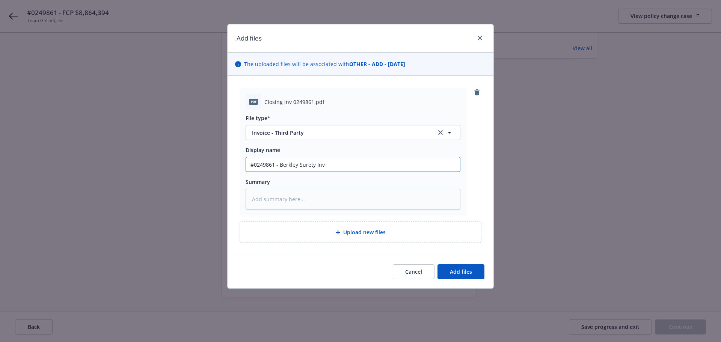
type textarea "x"
type input "#0249861 - Berkley Surety Invo"
type textarea "x"
type input "#0249861 - Berkley Surety Invoi"
type textarea "x"
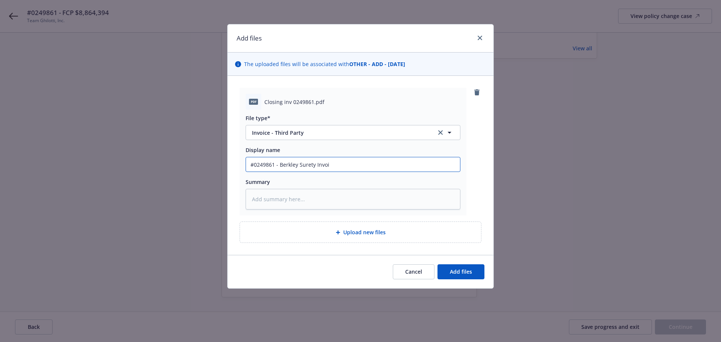
type input "#0249861 - Berkley Surety Invoic"
type textarea "x"
click at [338, 160] on input "#0249861 - Berkley Surety Invoice" at bounding box center [353, 164] width 214 height 14
drag, startPoint x: 336, startPoint y: 164, endPoint x: 233, endPoint y: 168, distance: 103.7
click at [233, 168] on div "pdf Closing inv 0249861.pdf File type* Invoice - Third Party Display name #0249…" at bounding box center [361, 165] width 266 height 179
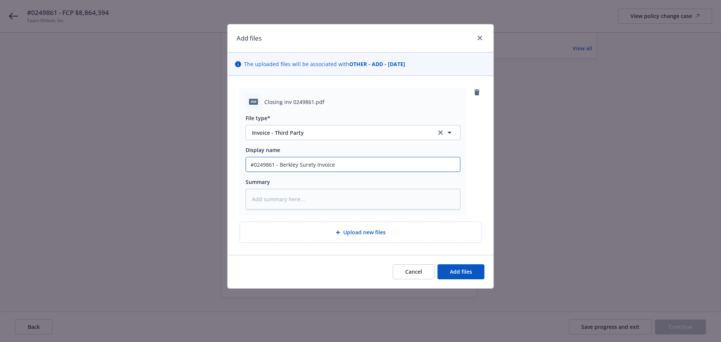
type input "#0249861 - Berkley Surety Invoice"
click at [277, 198] on textarea at bounding box center [353, 199] width 215 height 21
paste textarea "#0249861 - Berkley Surety Invoice"
type textarea "x"
type textarea "#0249861 - Berkley Surety Invoice"
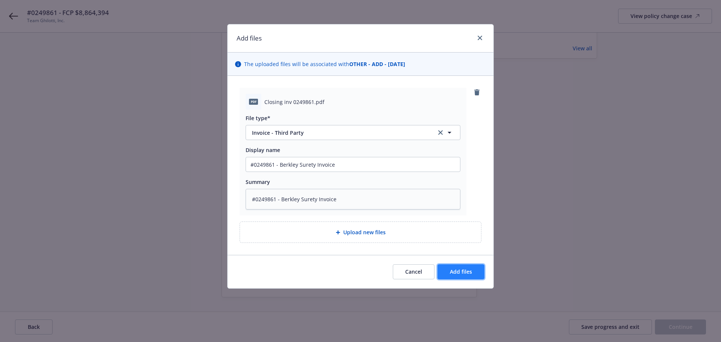
click at [479, 272] on button "Add files" at bounding box center [460, 271] width 47 height 15
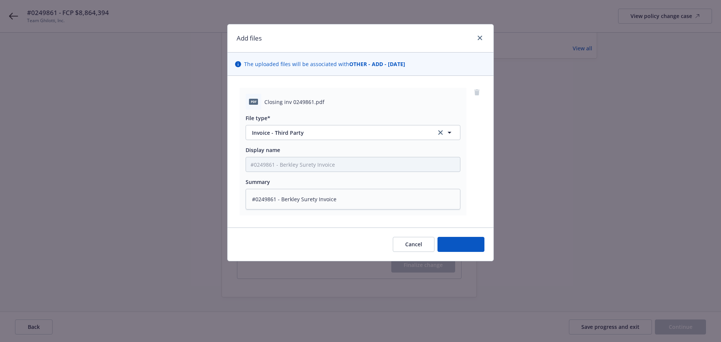
type textarea "x"
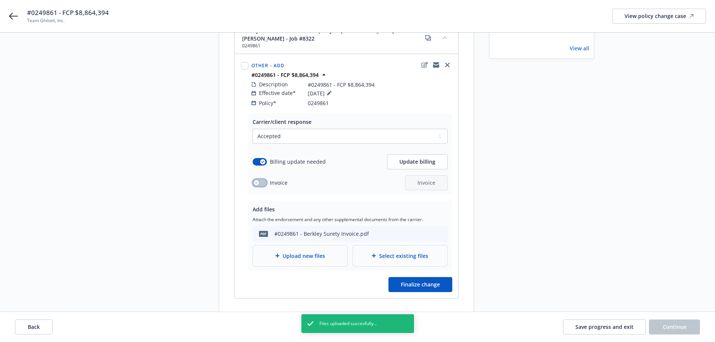
click at [262, 179] on button "button" at bounding box center [260, 183] width 14 height 8
click at [417, 179] on span "Invoice" at bounding box center [426, 182] width 18 height 7
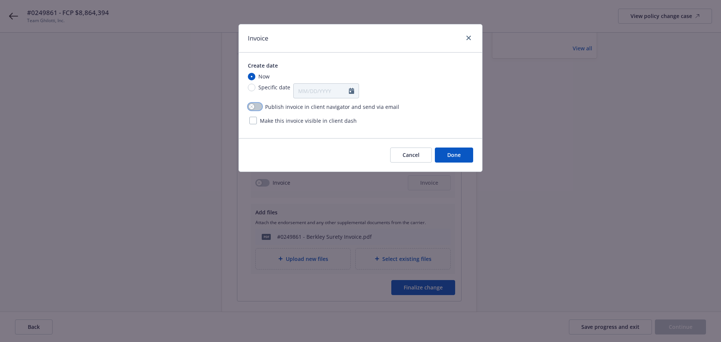
click at [256, 108] on button "button" at bounding box center [255, 107] width 14 height 8
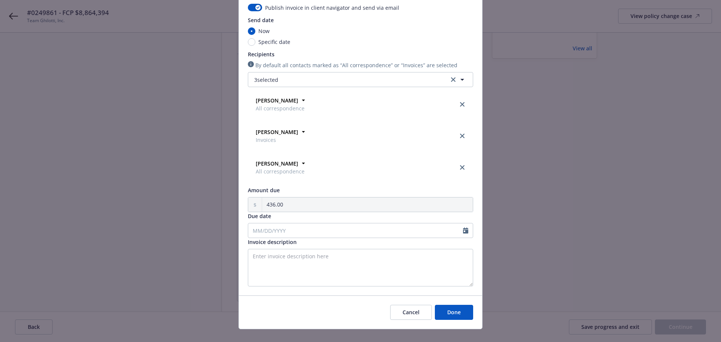
scroll to position [110, 0]
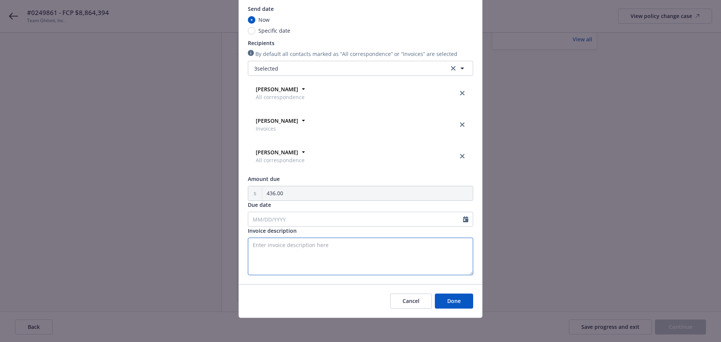
click at [272, 247] on textarea "Invoice description" at bounding box center [360, 257] width 225 height 38
paste textarea "City of [GEOGRAPHIC_DATA][PERSON_NAME] Los Alamos Trunk Sewer Segment 1 (Stream…"
drag, startPoint x: 250, startPoint y: 261, endPoint x: 273, endPoint y: 260, distance: 23.3
click at [250, 260] on textarea "City of [GEOGRAPHIC_DATA][PERSON_NAME] Los Alamos Trunk Sewer Segment 1 (Stream…" at bounding box center [360, 257] width 225 height 38
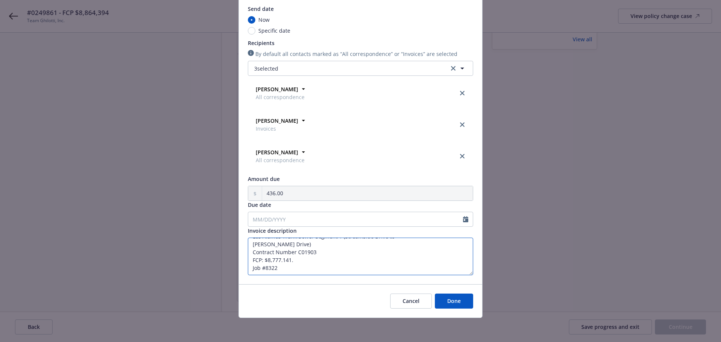
click at [268, 260] on textarea "City of [GEOGRAPHIC_DATA][PERSON_NAME] Los Alamos Trunk Sewer Segment 1 (Stream…" at bounding box center [360, 257] width 225 height 38
type textarea "City of [GEOGRAPHIC_DATA][PERSON_NAME] Los Alamos Trunk Sewer Segment 1 (Stream…"
click at [449, 303] on span "Done" at bounding box center [454, 300] width 14 height 7
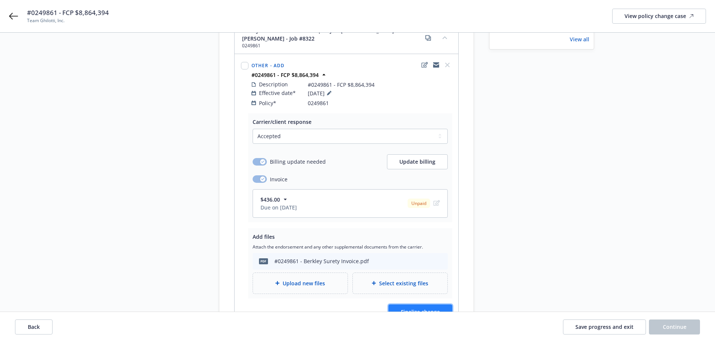
click at [429, 308] on span "Finalize change" at bounding box center [420, 311] width 39 height 7
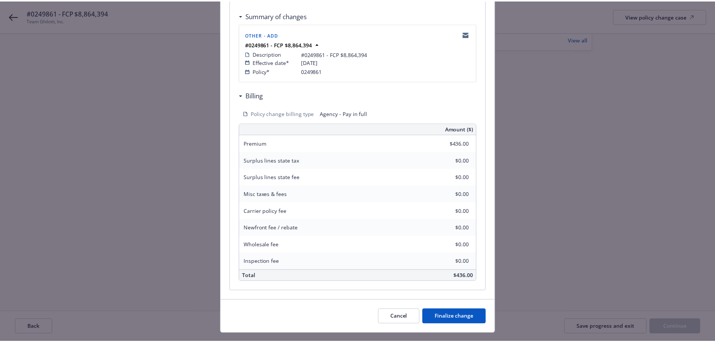
scroll to position [155, 0]
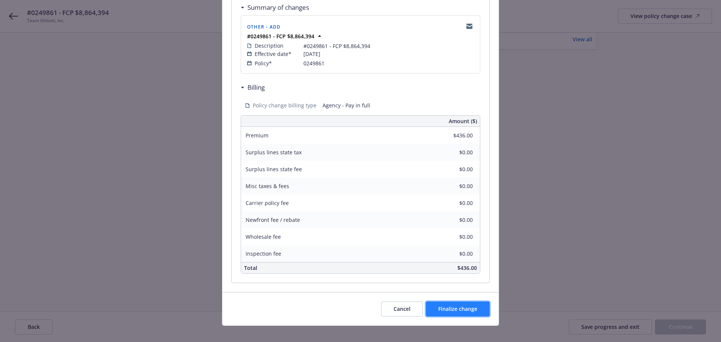
click at [461, 305] on span "Finalize change" at bounding box center [457, 308] width 39 height 7
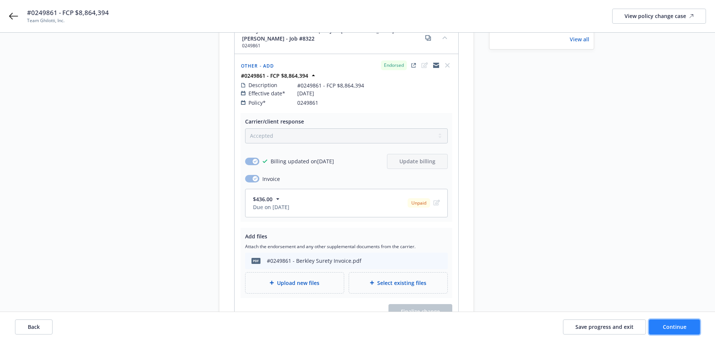
click at [677, 328] on span "Continue" at bounding box center [675, 326] width 24 height 7
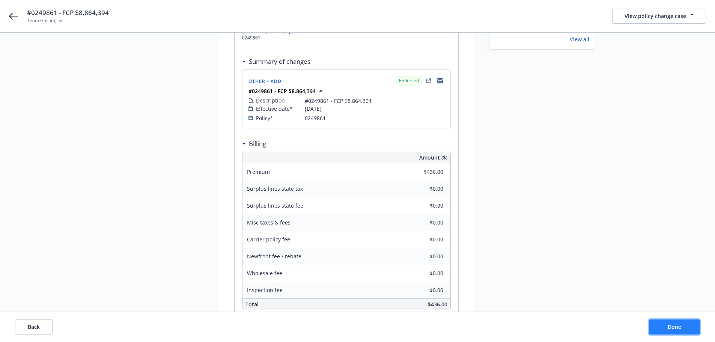
click at [672, 323] on span "Done" at bounding box center [675, 326] width 14 height 7
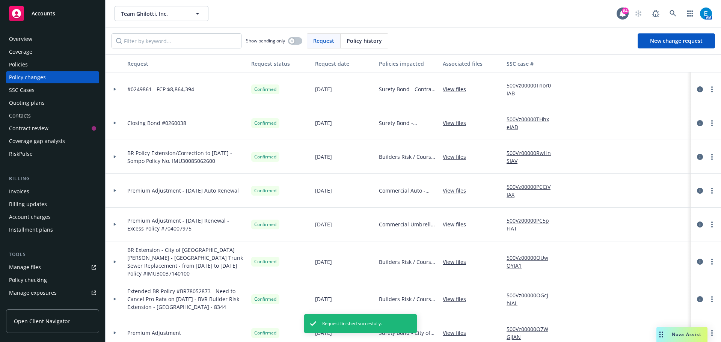
click at [23, 191] on div "Invoices" at bounding box center [19, 191] width 20 height 12
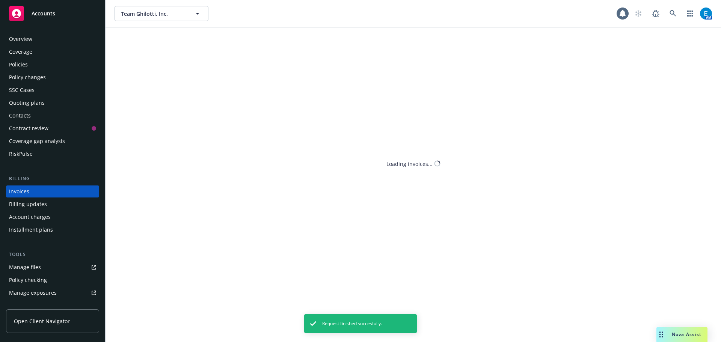
scroll to position [9, 0]
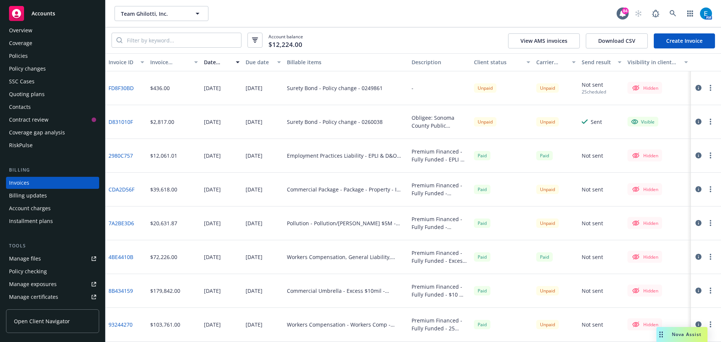
click at [119, 86] on link "FD8F30BD" at bounding box center [120, 88] width 25 height 8
